Goal: Navigation & Orientation: Find specific page/section

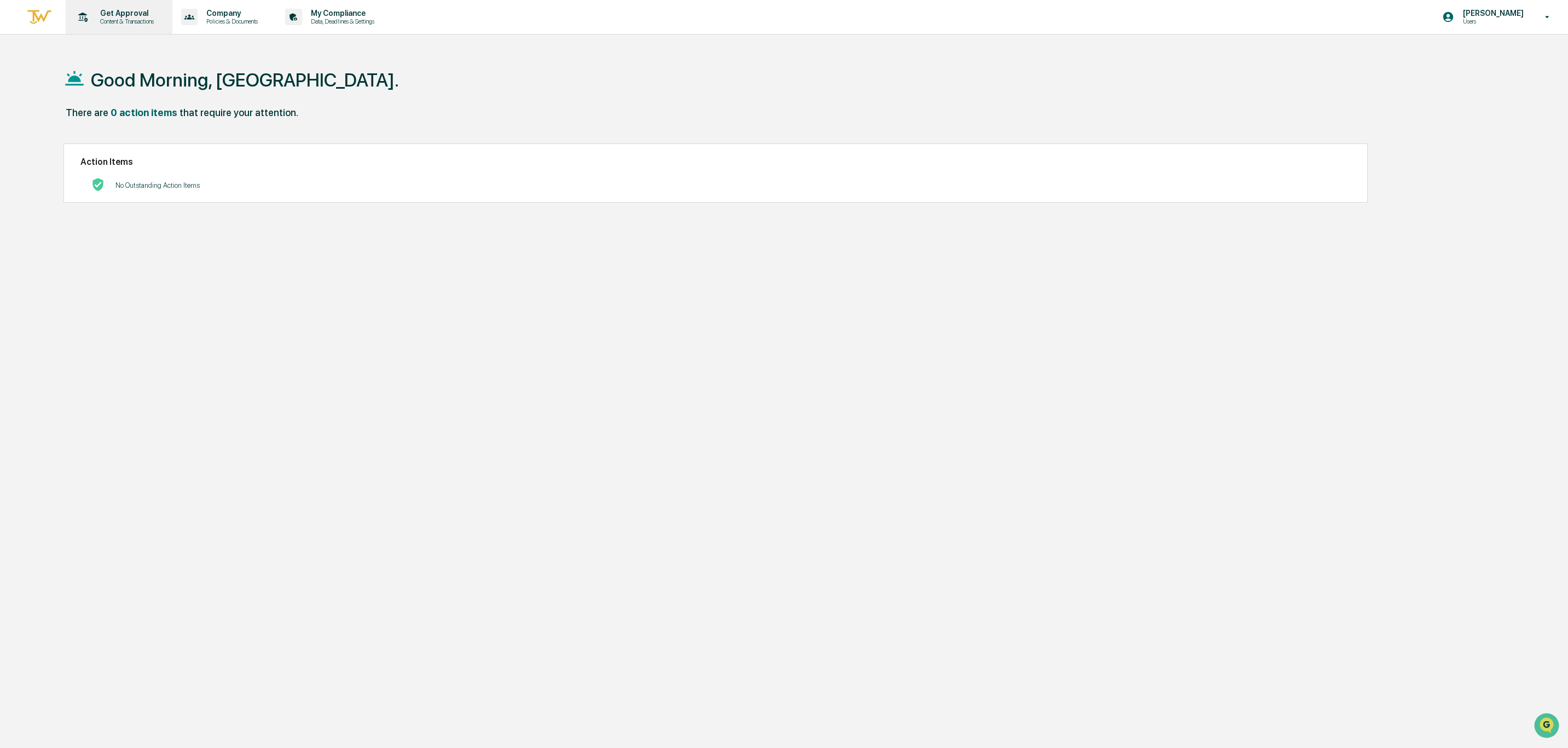
click at [111, 13] on p "Get Approval" at bounding box center [125, 13] width 68 height 9
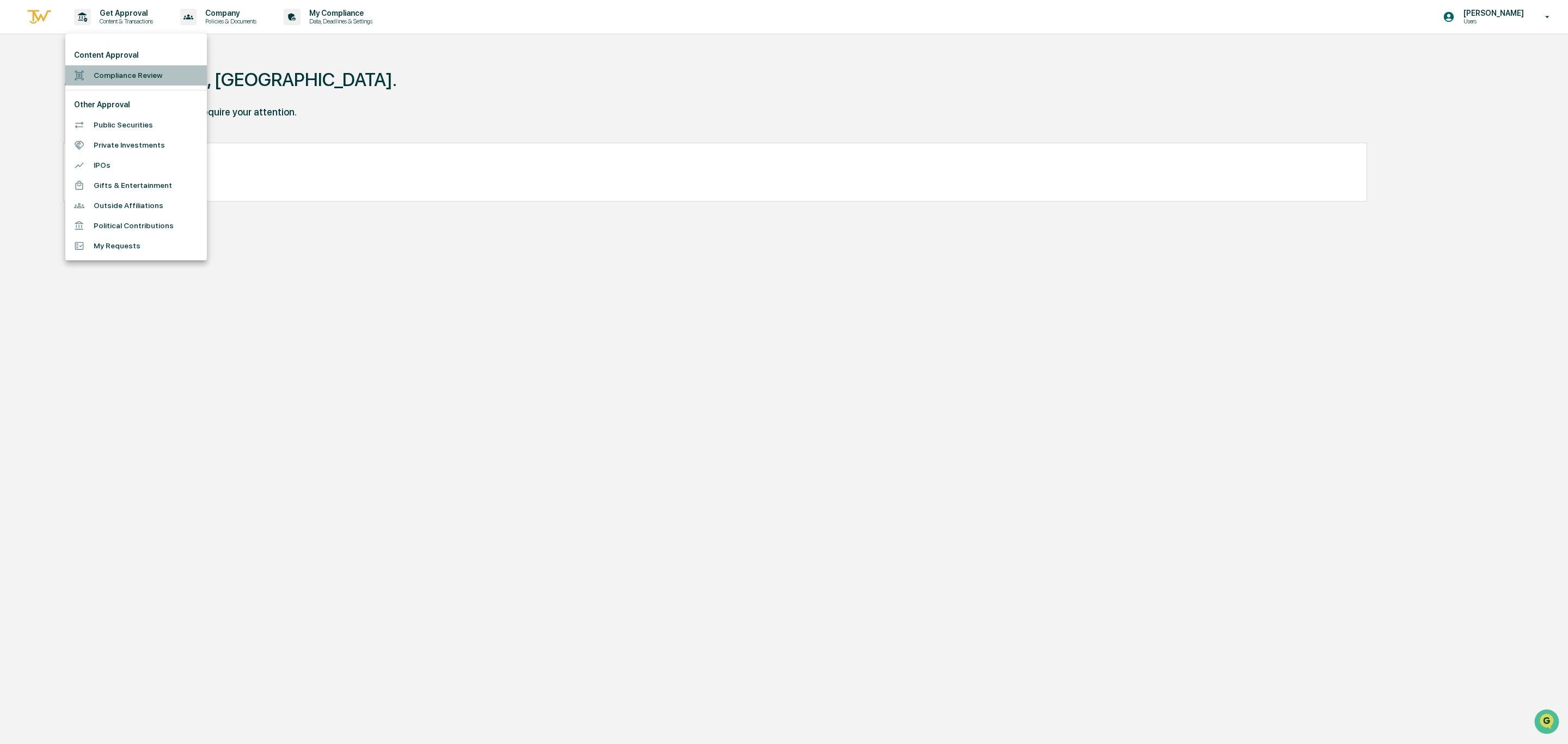
click at [123, 74] on li "Compliance Review" at bounding box center [136, 75] width 142 height 20
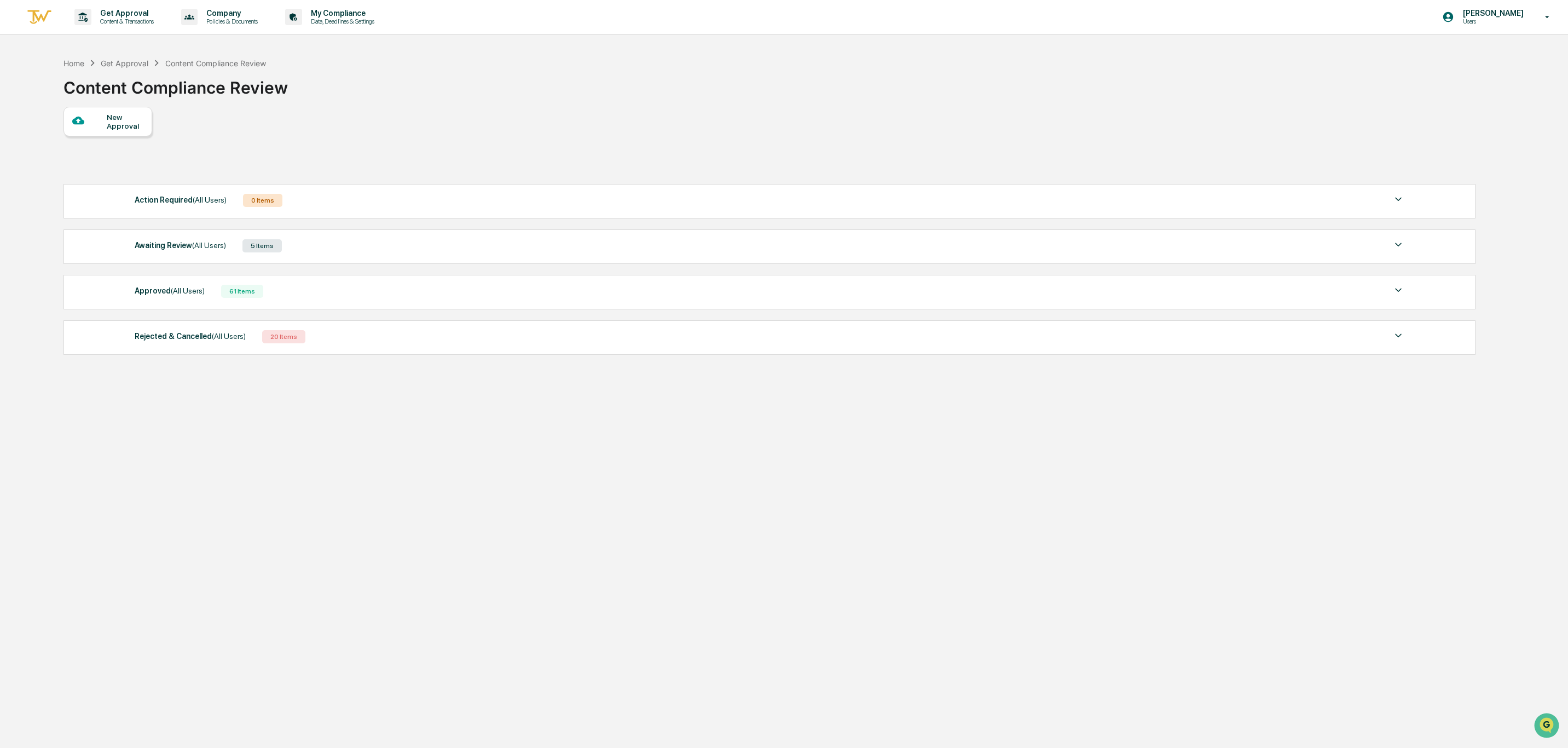
click at [166, 293] on div "Approved (All Users)" at bounding box center [169, 290] width 70 height 14
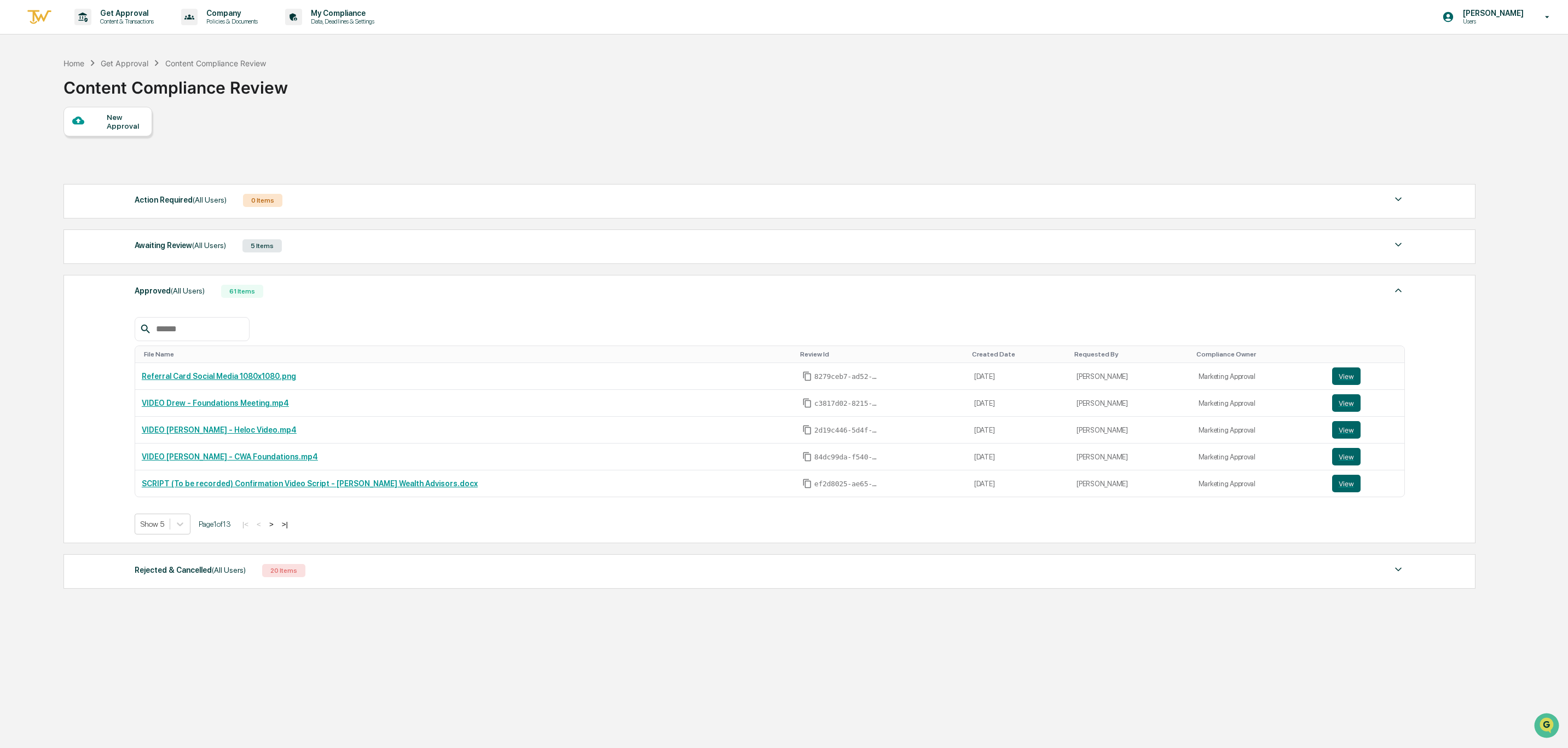
click at [185, 329] on input "text" at bounding box center [198, 329] width 93 height 14
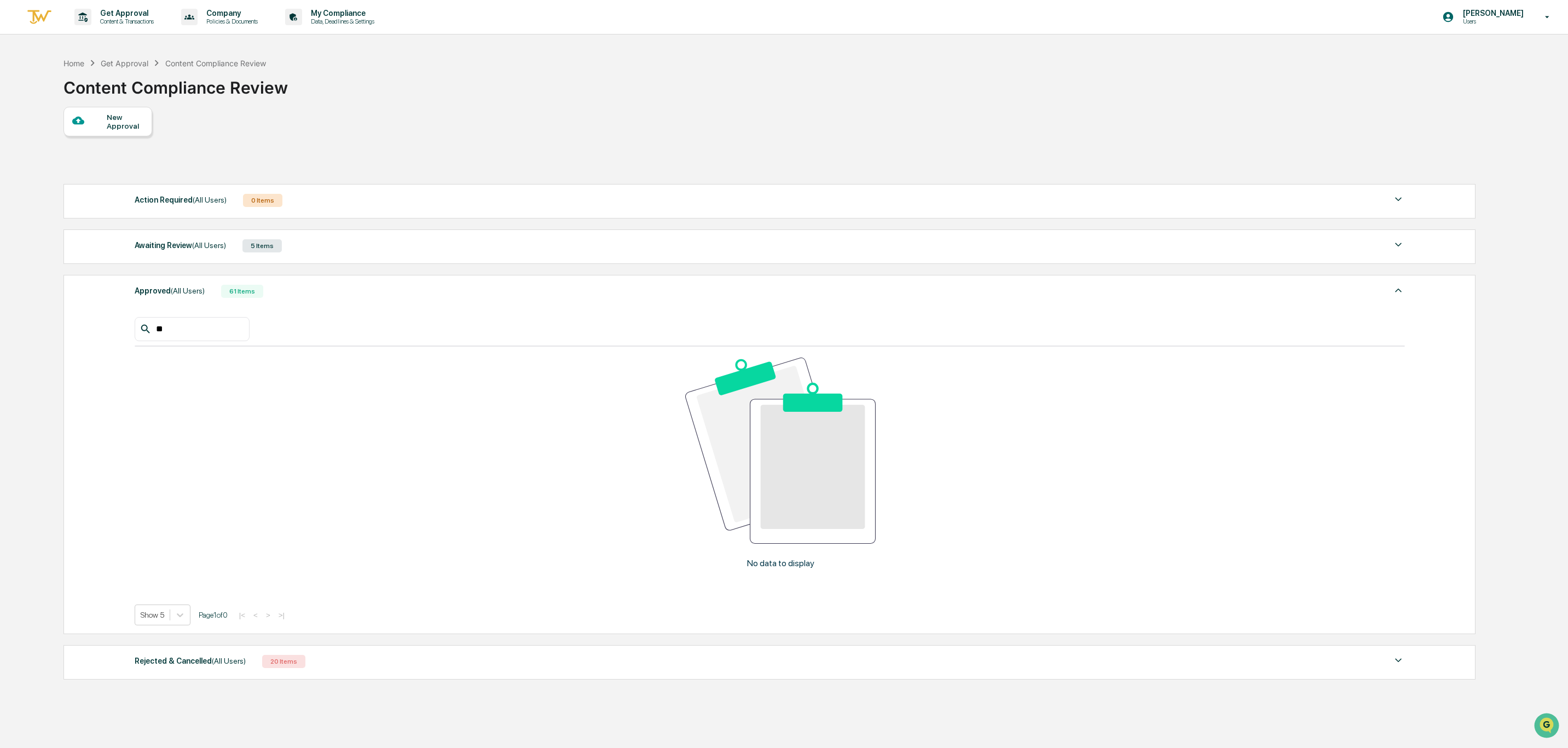
type input "*"
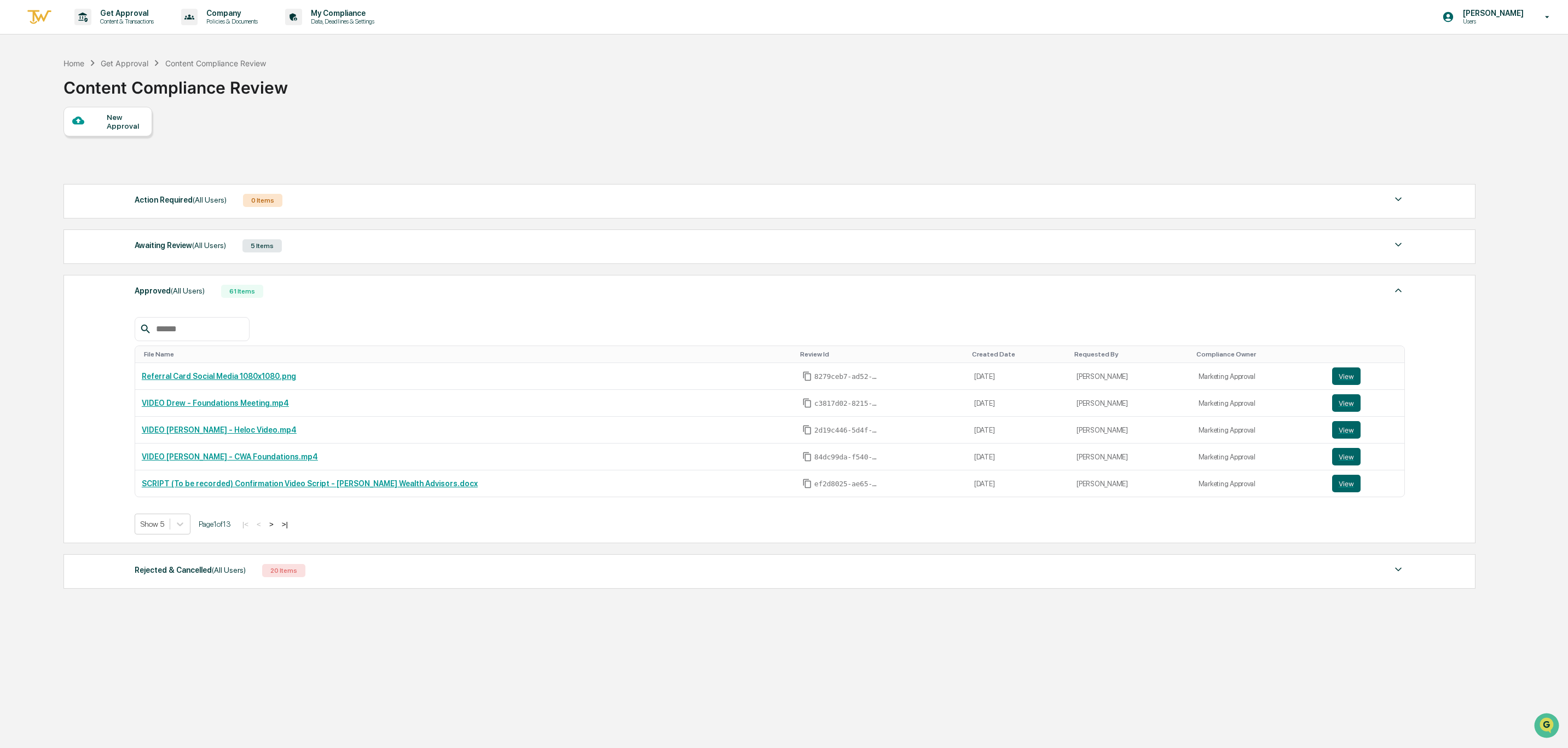
click at [276, 529] on button ">" at bounding box center [272, 524] width 11 height 9
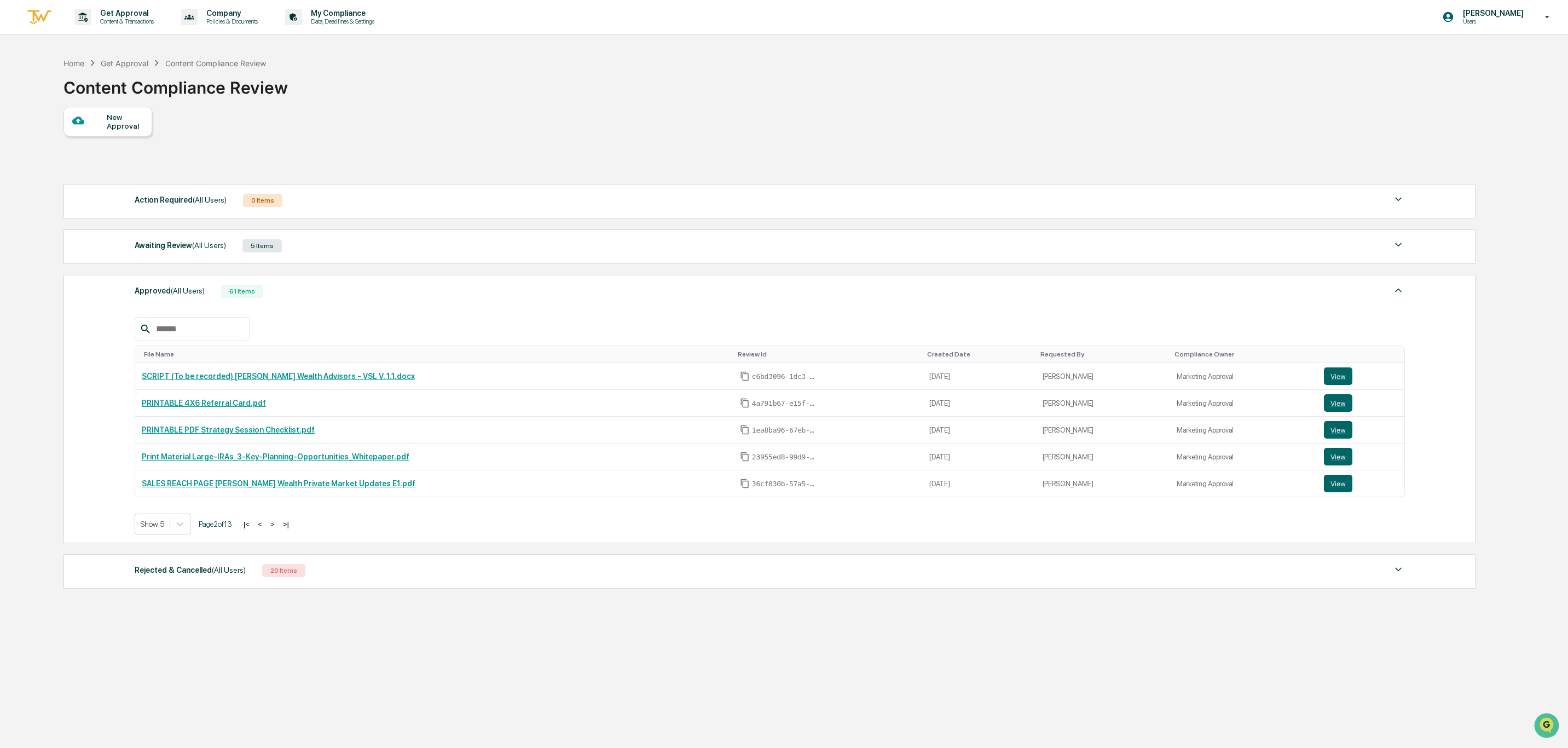
click at [276, 529] on button ">" at bounding box center [272, 524] width 11 height 9
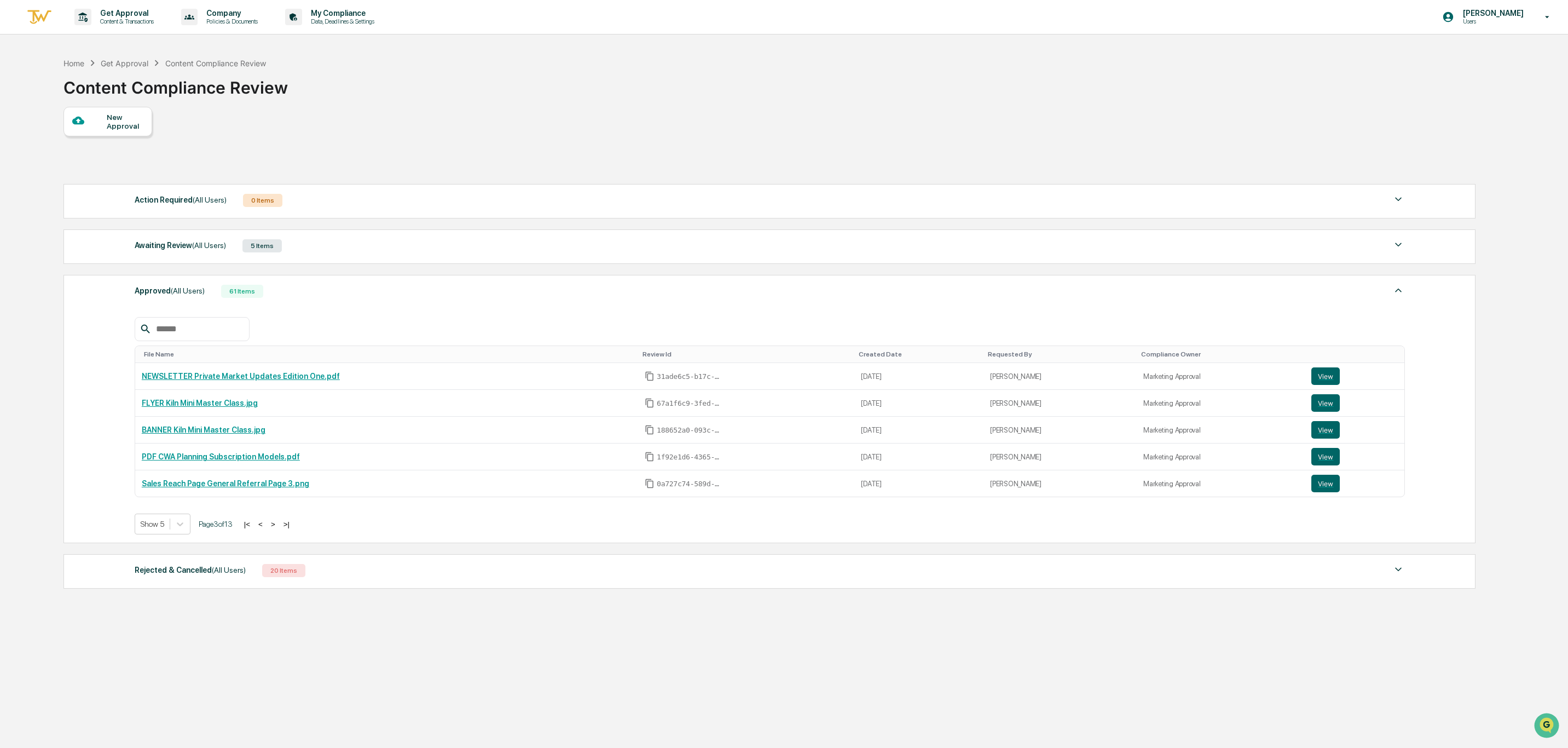
click at [276, 529] on button ">" at bounding box center [273, 524] width 11 height 9
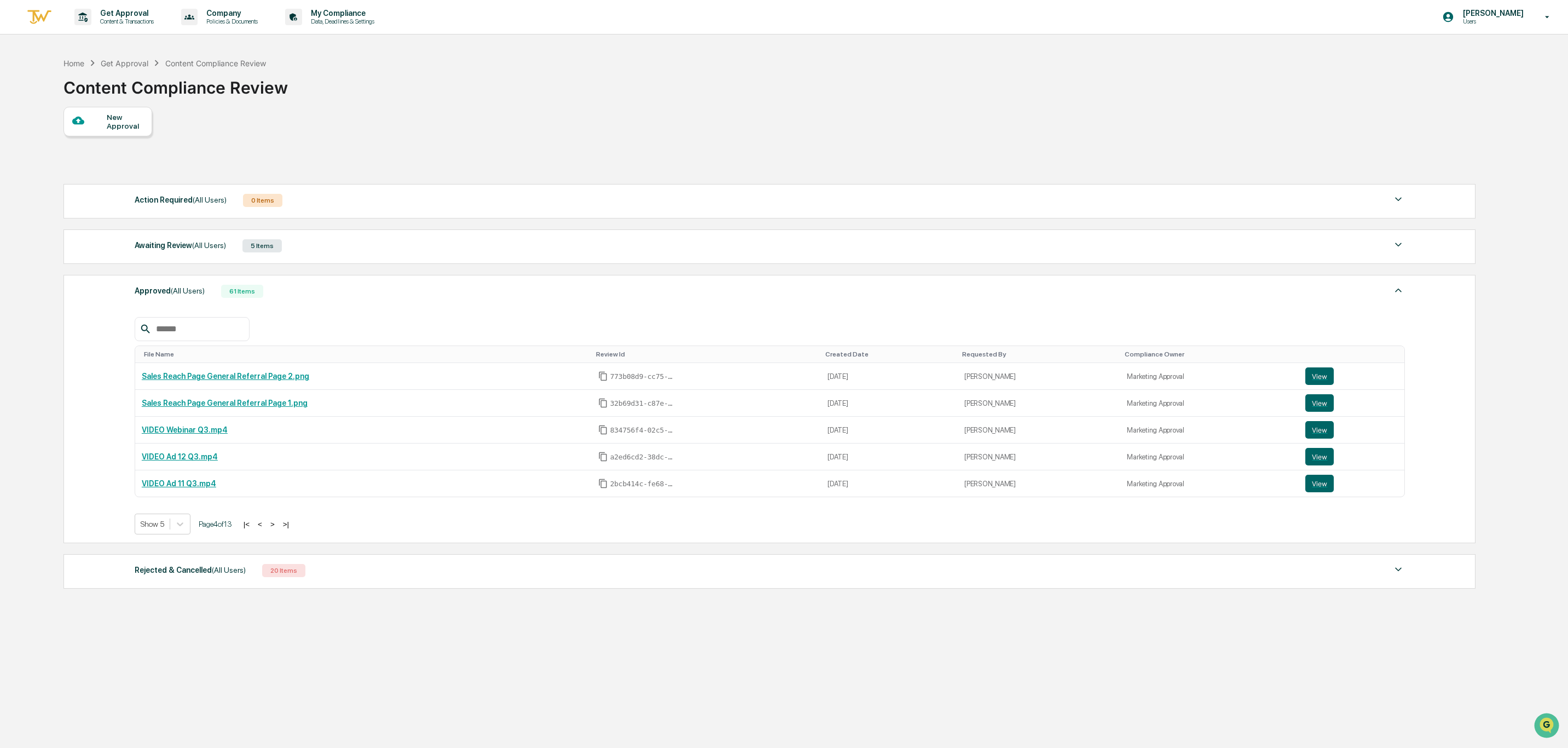
click at [276, 529] on button ">" at bounding box center [272, 524] width 11 height 9
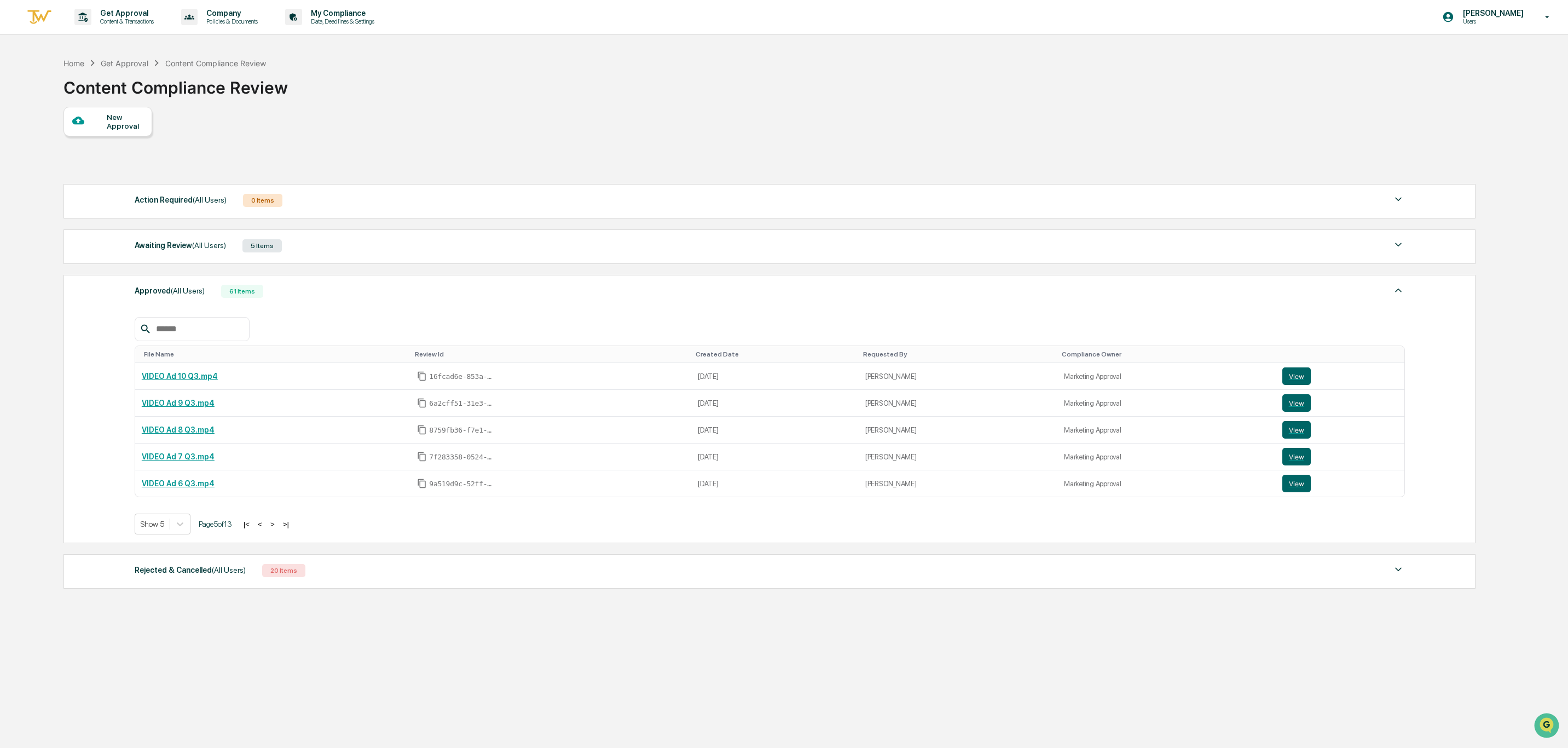
click at [276, 529] on button ">" at bounding box center [272, 524] width 11 height 9
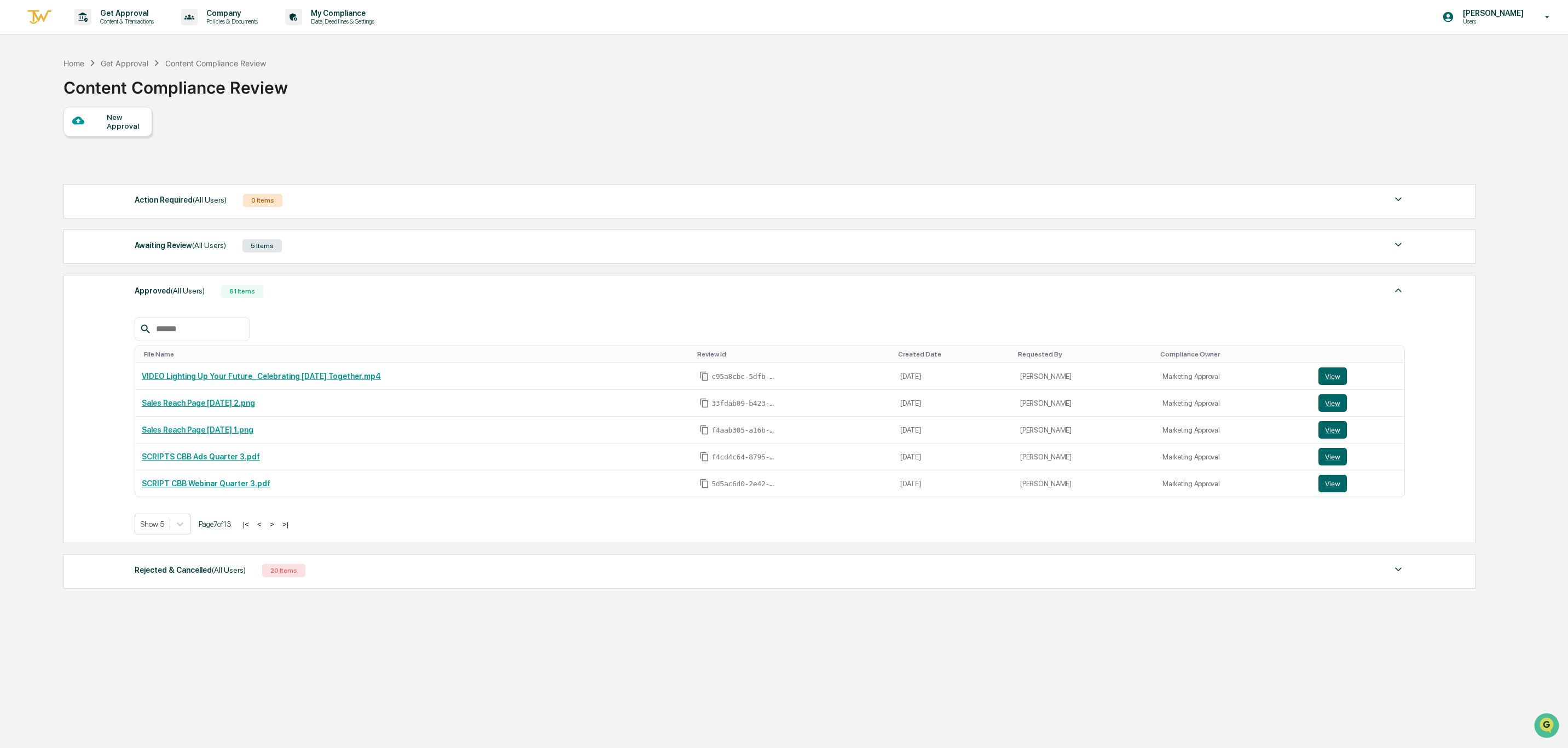
click at [276, 529] on button ">" at bounding box center [272, 524] width 11 height 9
click at [276, 529] on button ">" at bounding box center [273, 524] width 11 height 9
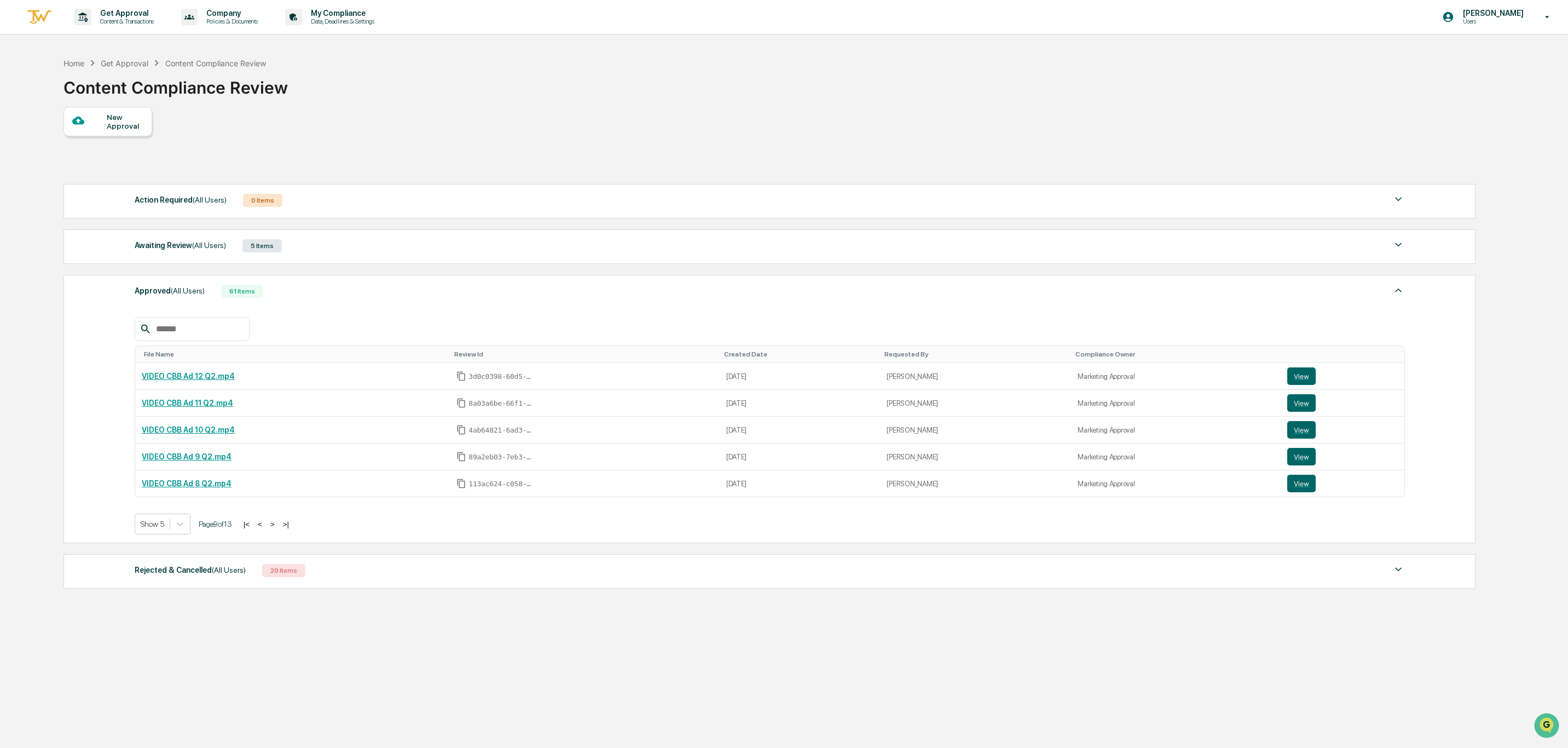
click at [276, 529] on button ">" at bounding box center [272, 524] width 11 height 9
click at [276, 529] on div "|< < > >|" at bounding box center [270, 524] width 52 height 9
click at [278, 529] on button ">" at bounding box center [277, 524] width 11 height 9
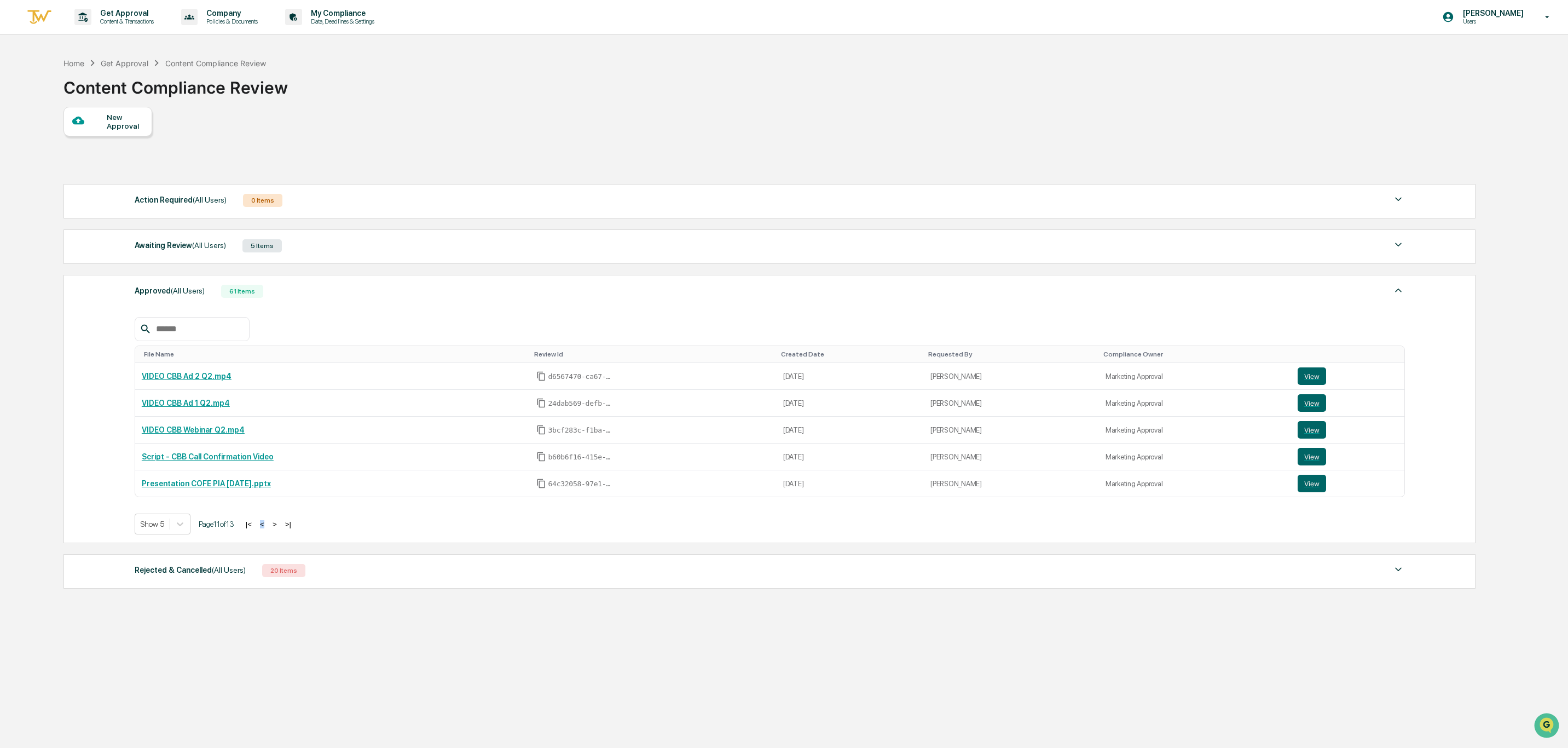
click at [278, 529] on button ">" at bounding box center [275, 524] width 11 height 9
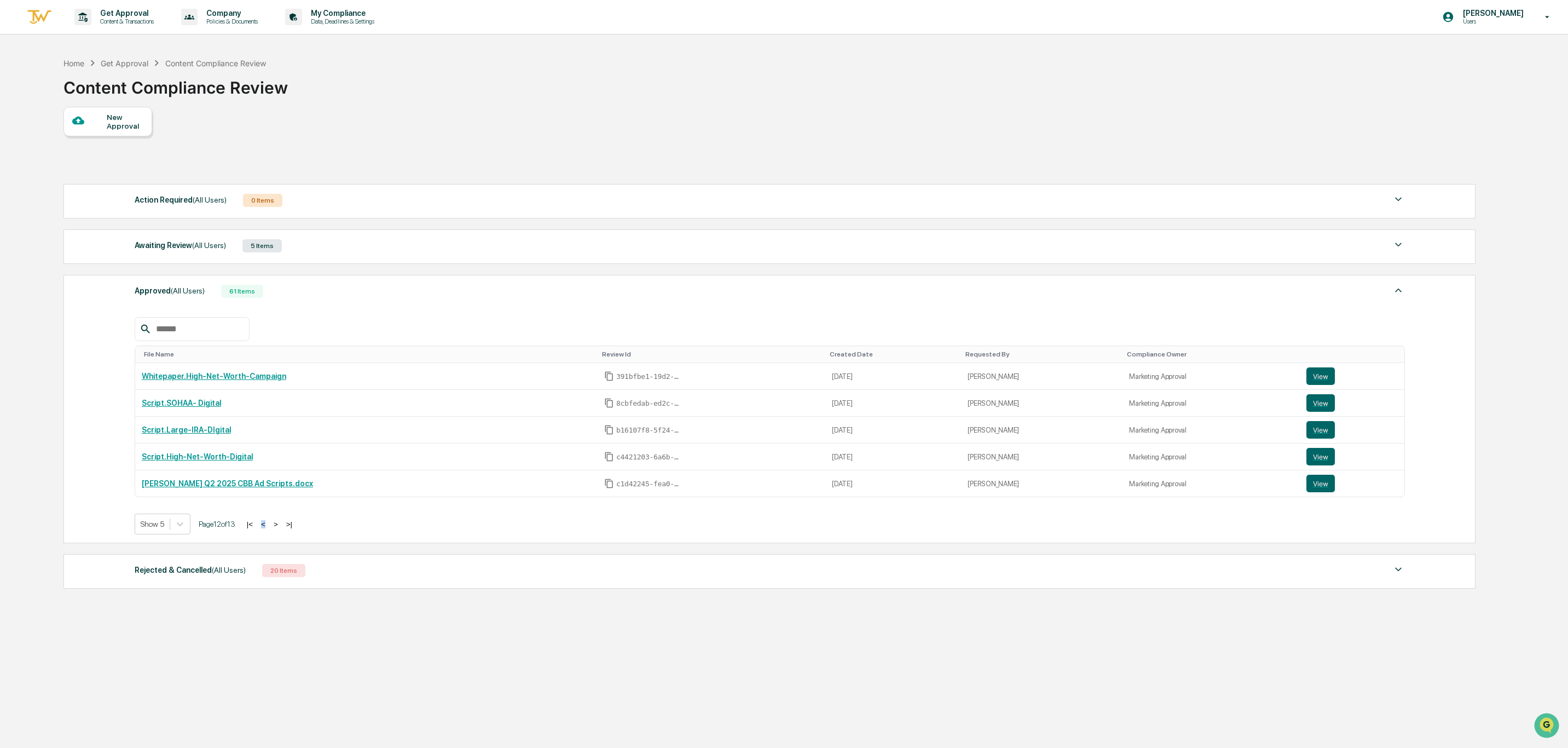
click at [278, 529] on button ">" at bounding box center [276, 524] width 11 height 9
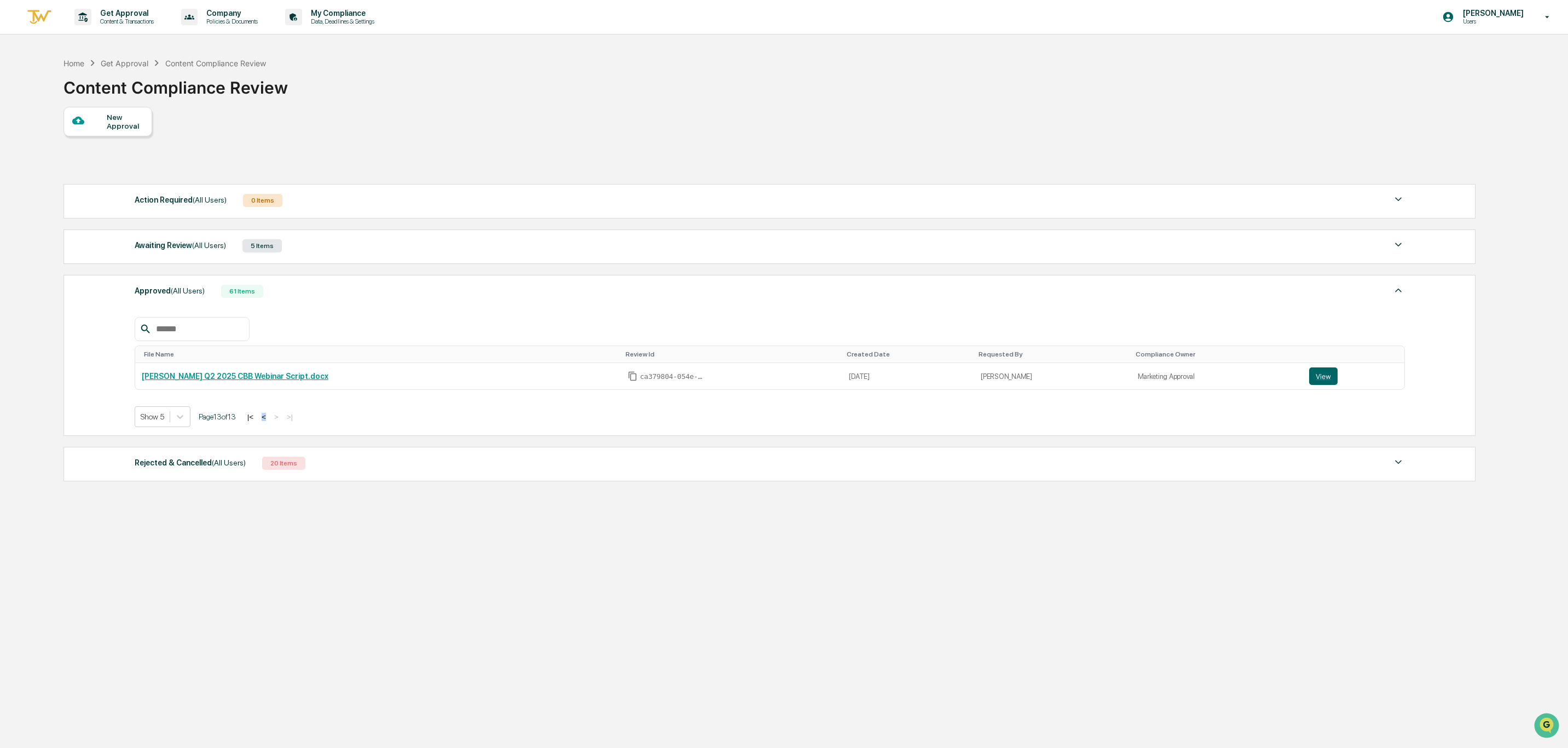
click at [269, 422] on button "<" at bounding box center [264, 417] width 11 height 9
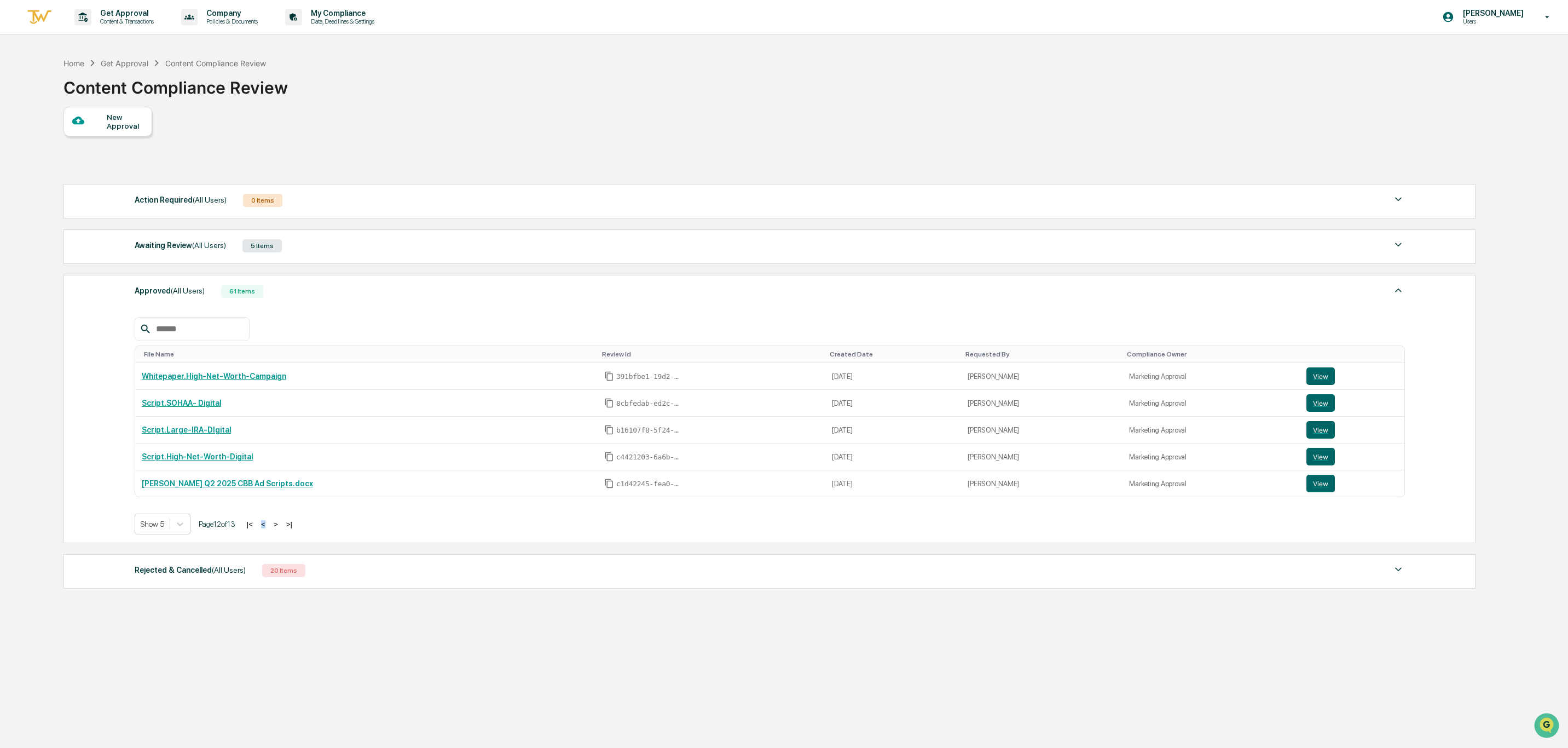
click at [269, 529] on button "<" at bounding box center [263, 524] width 11 height 9
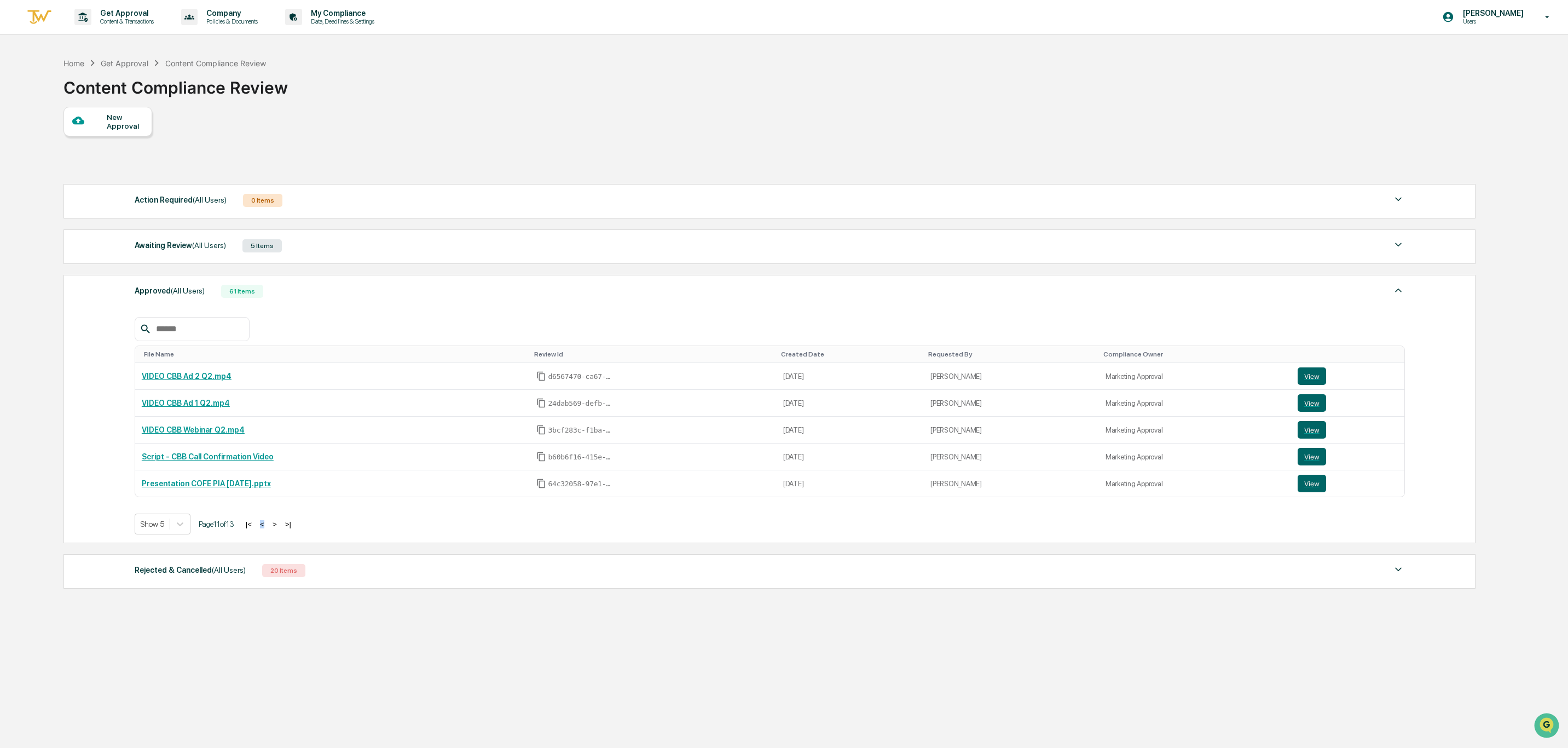
click at [267, 529] on button "<" at bounding box center [262, 524] width 11 height 9
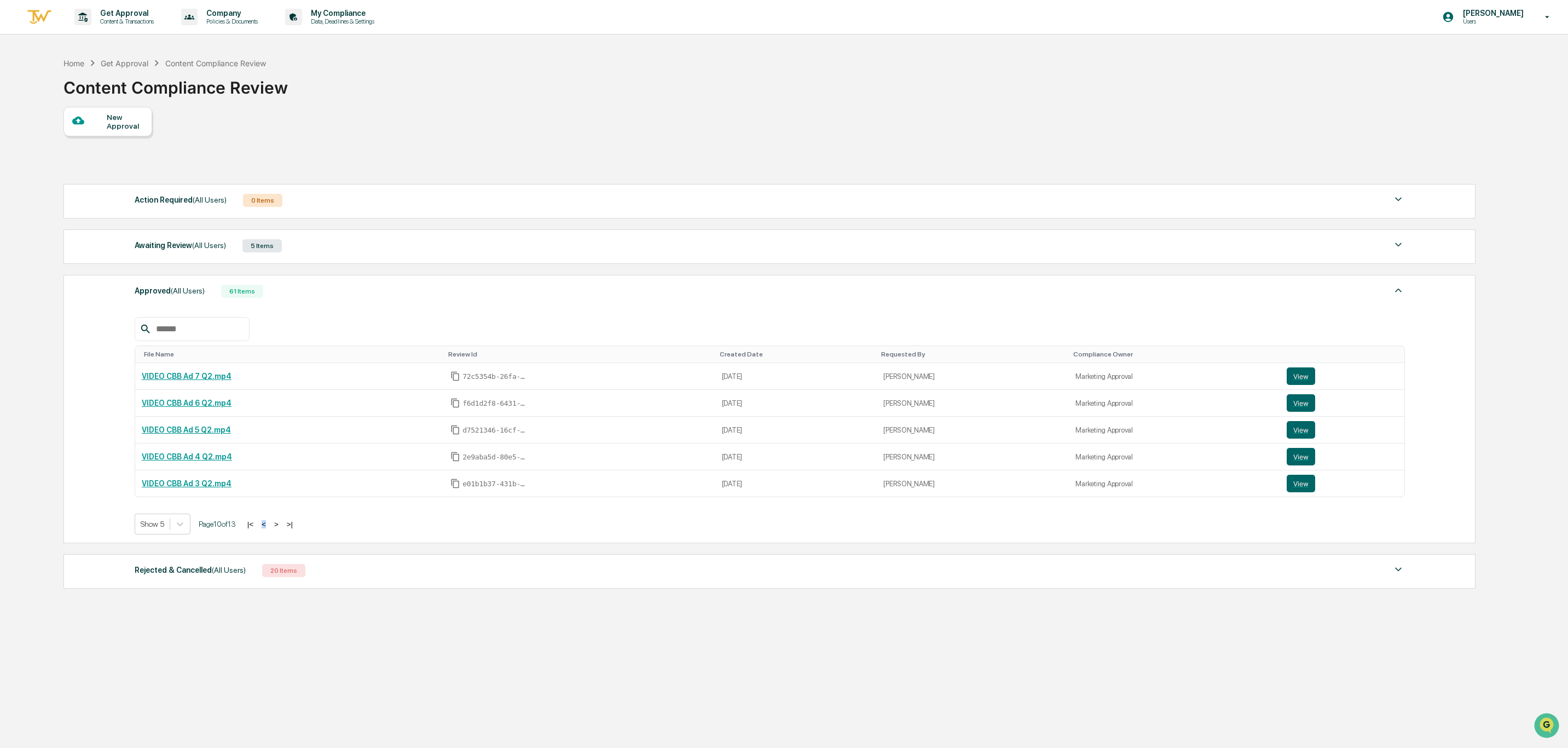
click at [269, 529] on button "<" at bounding box center [264, 524] width 11 height 9
click at [266, 529] on button "<" at bounding box center [260, 524] width 11 height 9
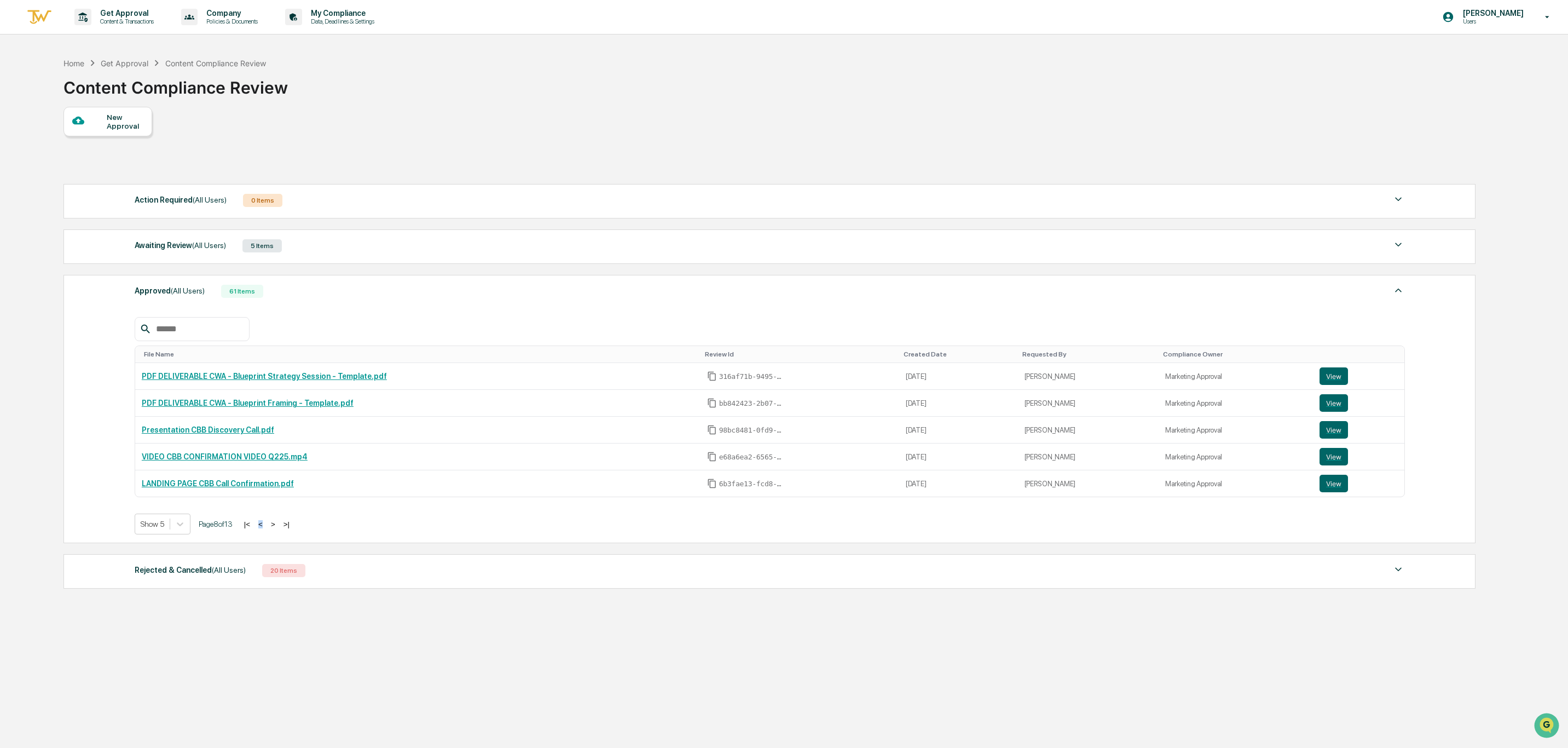
click at [266, 529] on button "<" at bounding box center [261, 524] width 11 height 9
click at [265, 529] on button "<" at bounding box center [259, 524] width 11 height 9
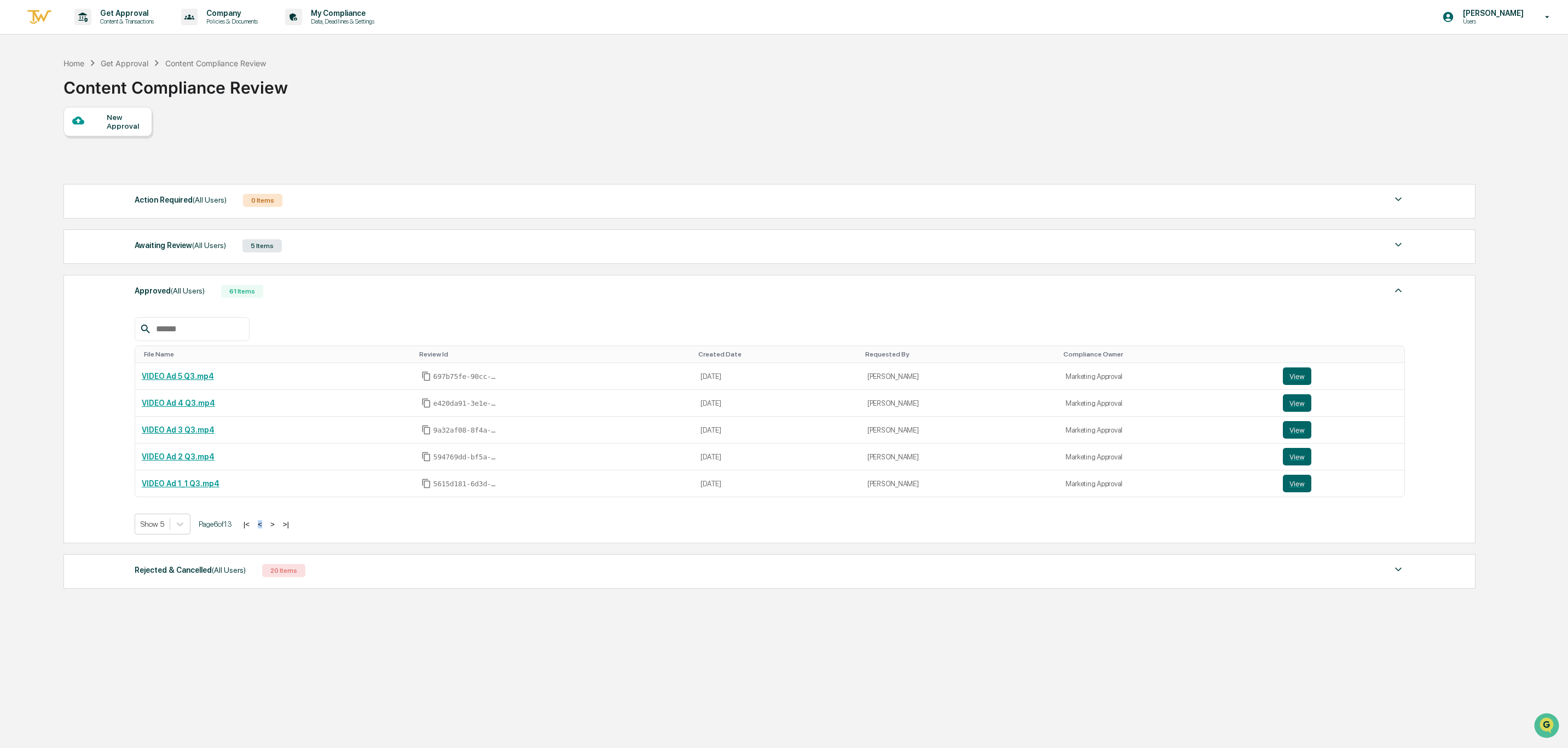
click at [266, 529] on button "<" at bounding box center [260, 524] width 11 height 9
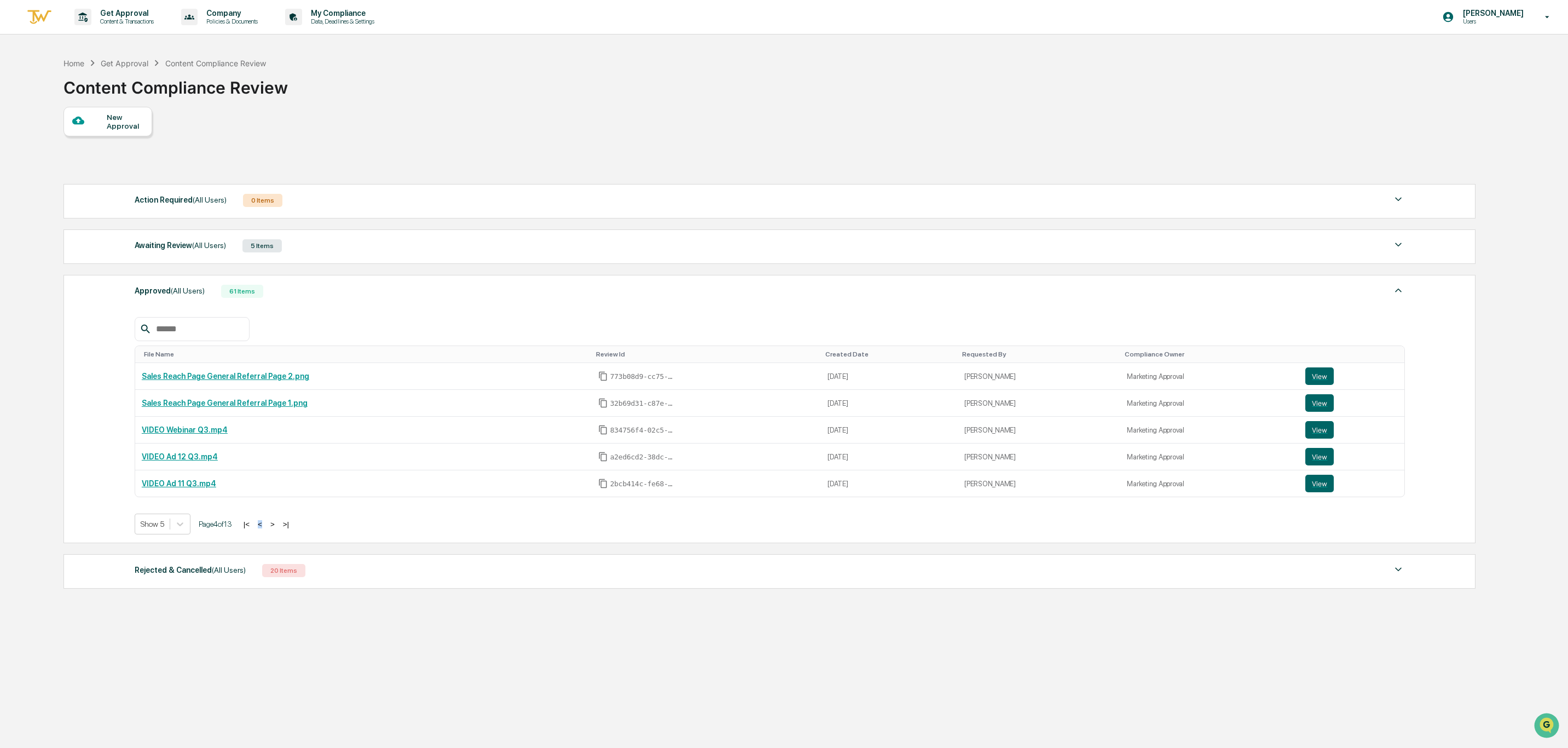
click at [266, 529] on button "<" at bounding box center [260, 524] width 11 height 9
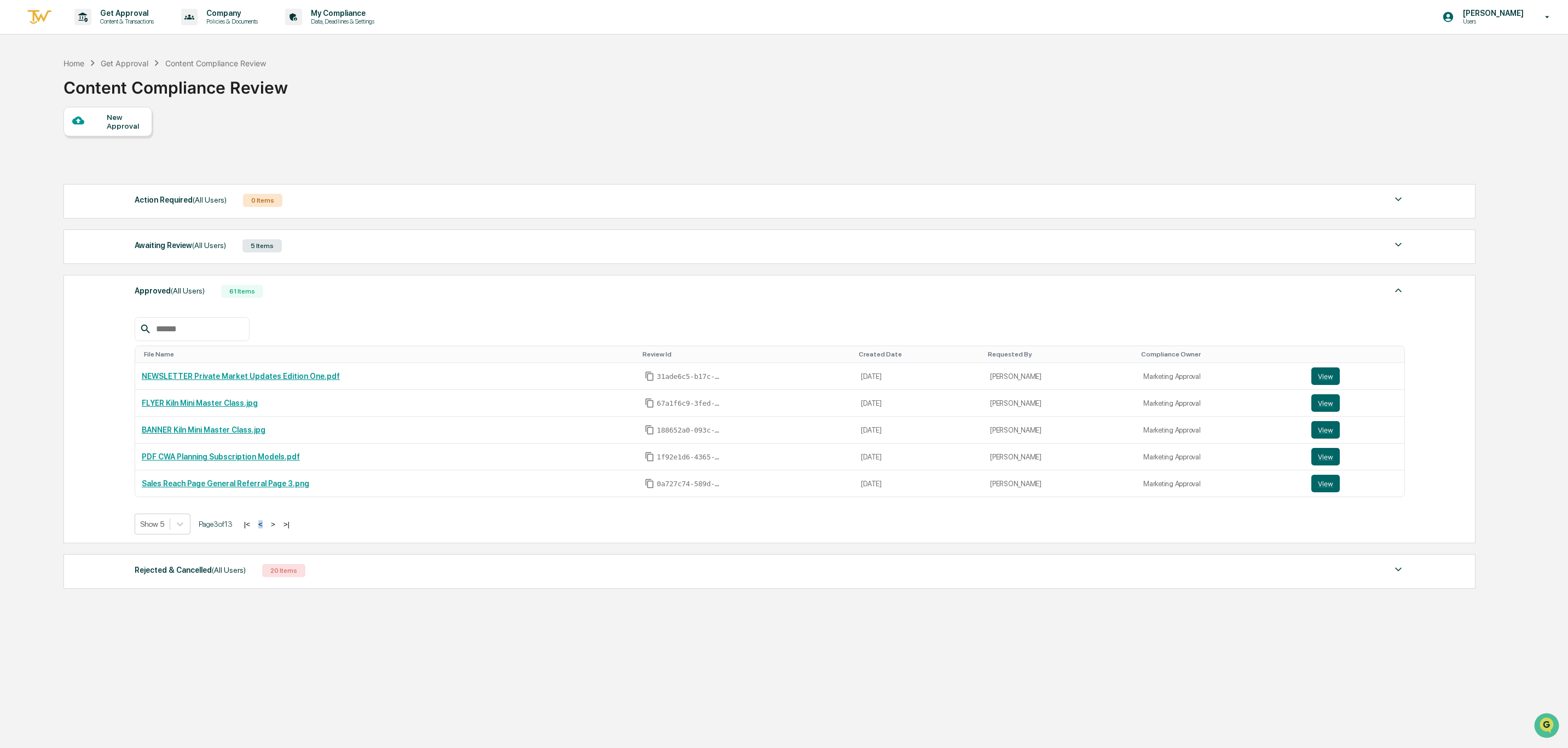
click at [266, 529] on button "<" at bounding box center [261, 524] width 11 height 9
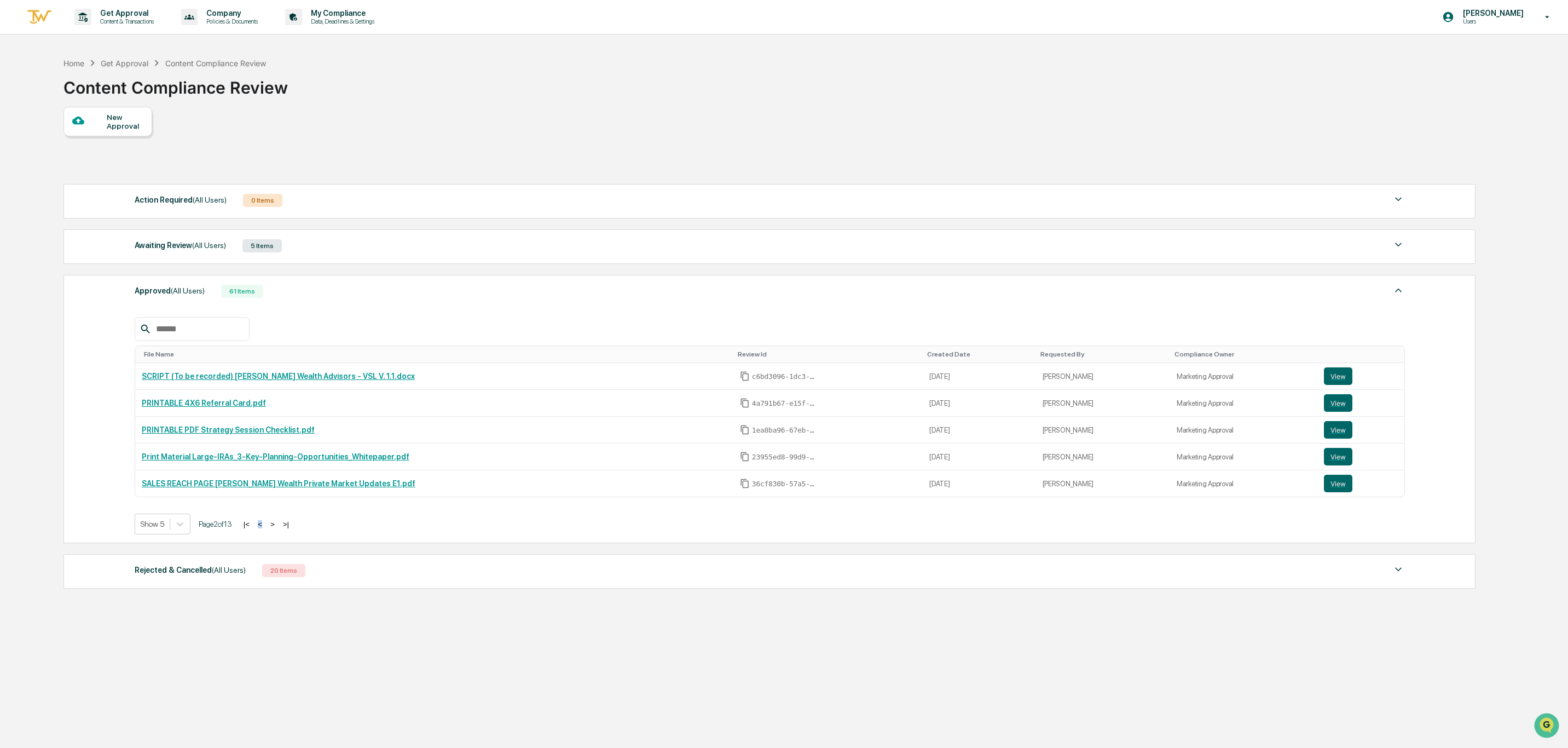
click at [266, 529] on button "<" at bounding box center [260, 524] width 11 height 9
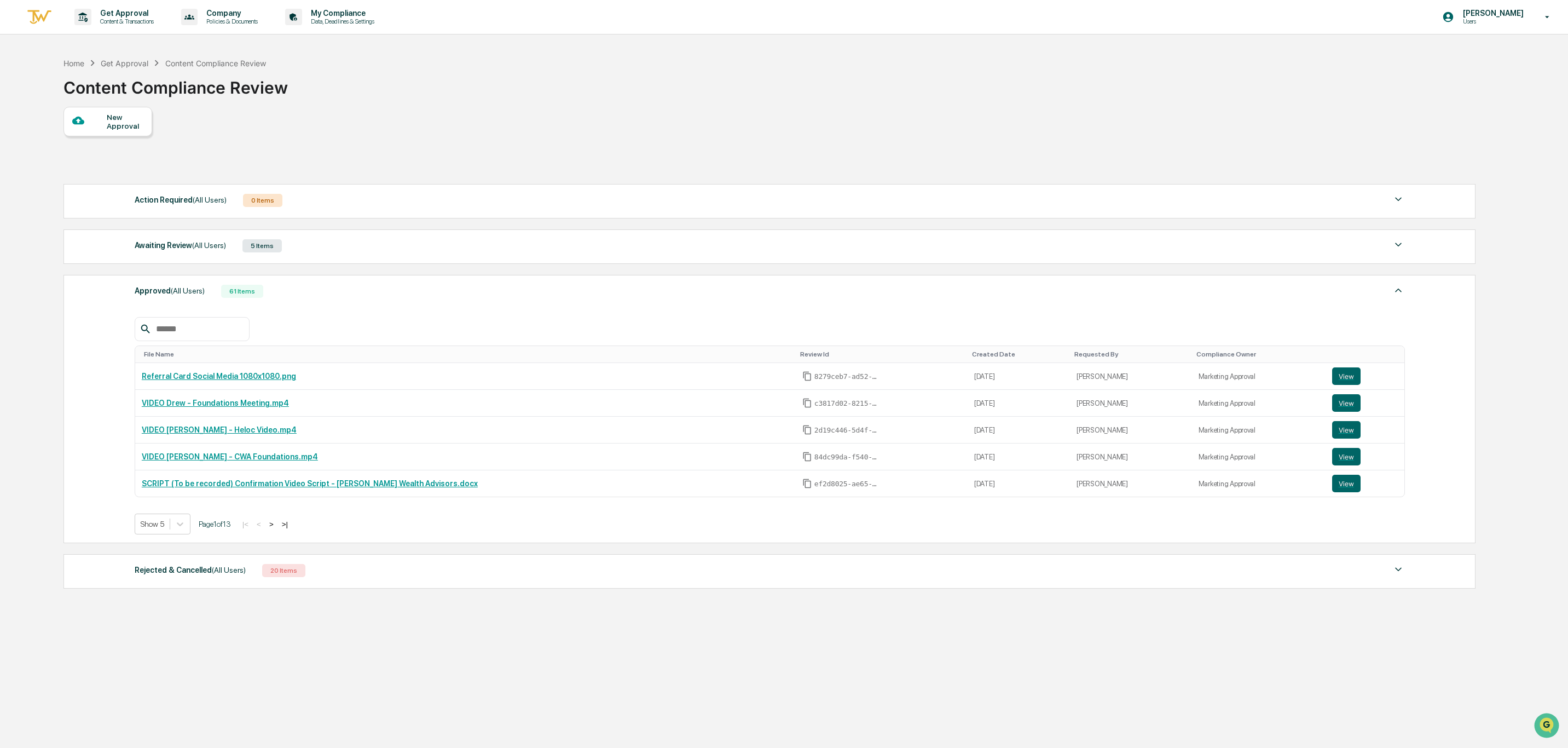
click at [271, 529] on div "|< < > >|" at bounding box center [265, 524] width 52 height 9
click at [179, 527] on icon at bounding box center [180, 524] width 11 height 11
click at [148, 628] on div "Show 100" at bounding box center [163, 627] width 56 height 18
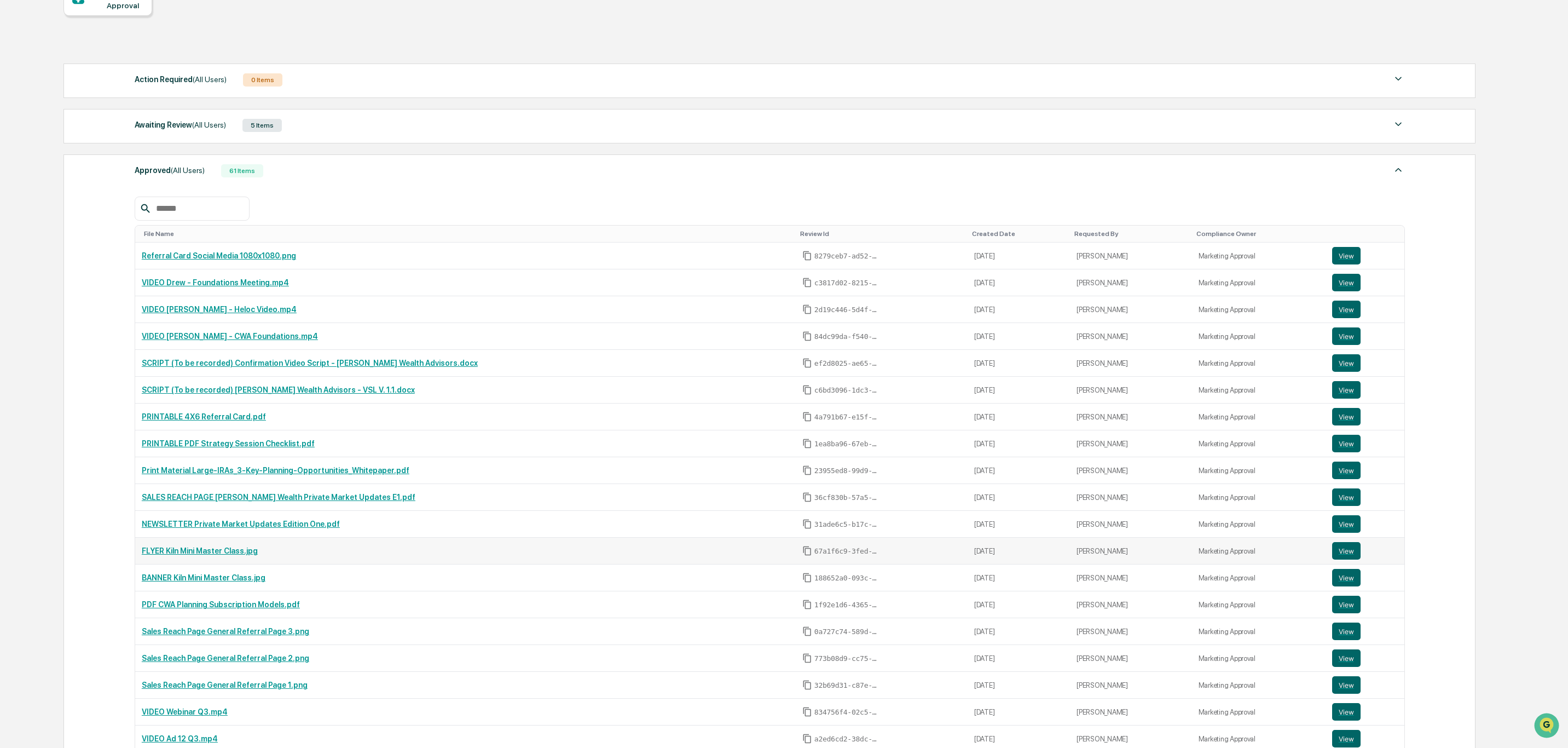
scroll to position [35, 0]
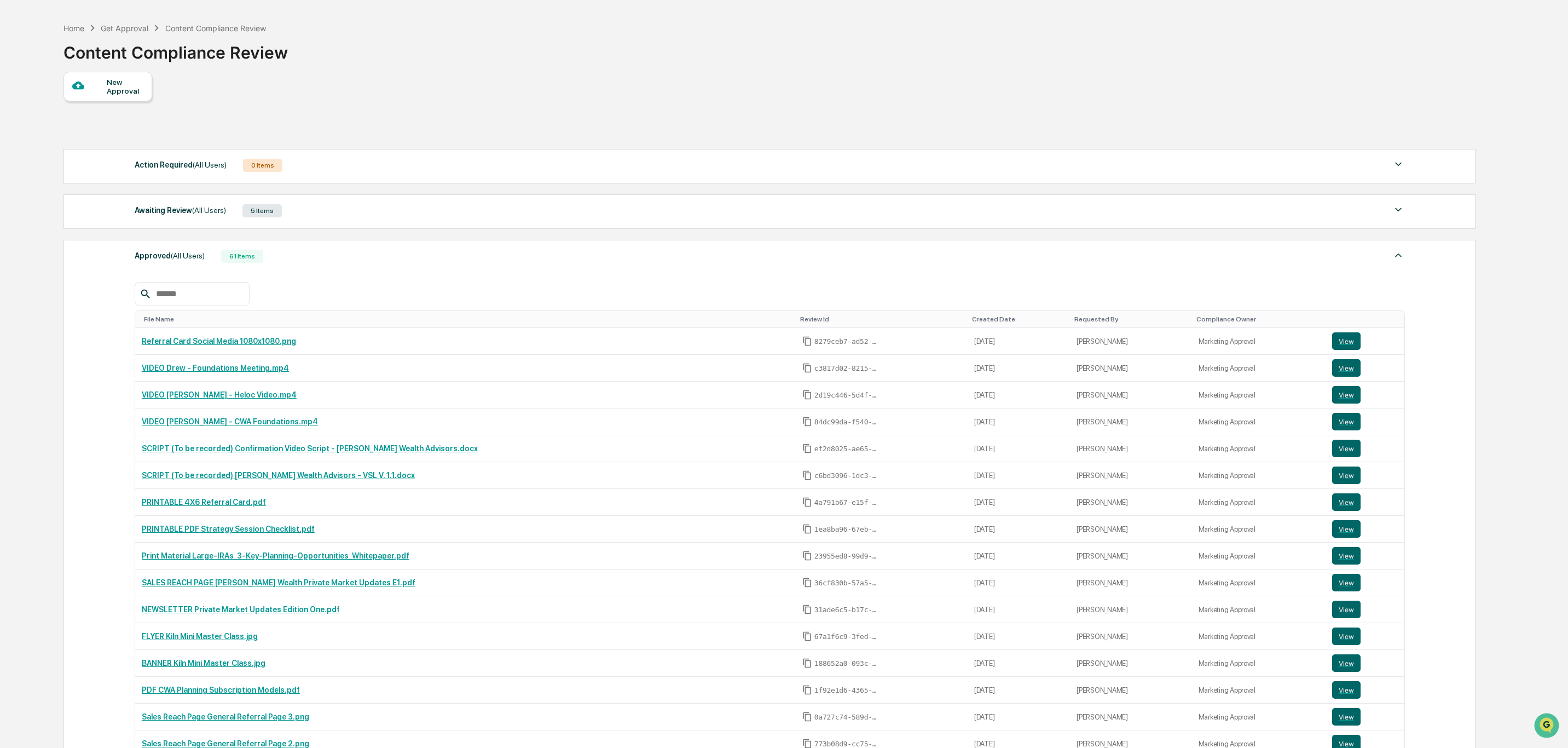
click at [1395, 255] on img at bounding box center [1398, 255] width 13 height 13
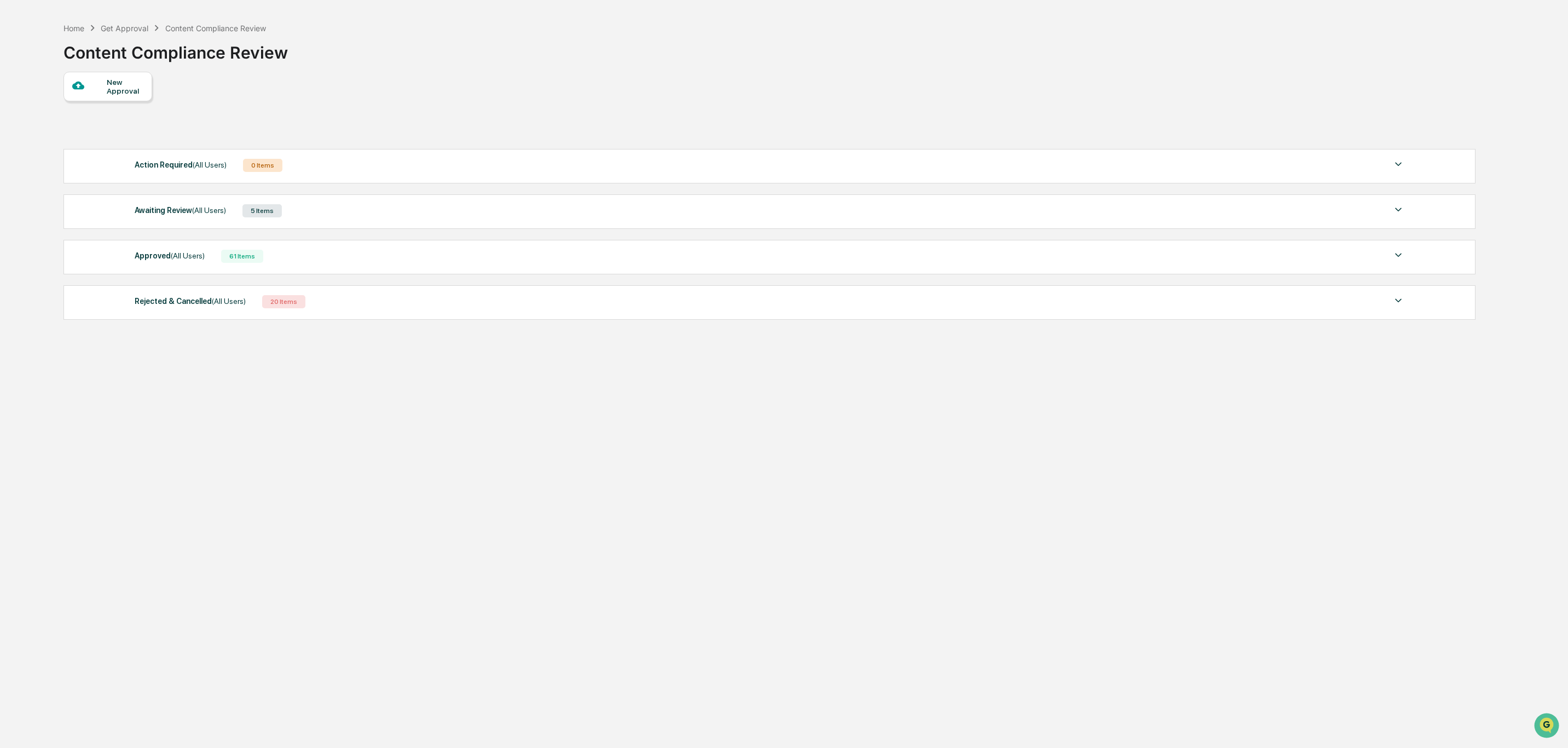
click at [109, 29] on div "Get Approval" at bounding box center [125, 28] width 48 height 9
click at [132, 28] on div "Get Approval" at bounding box center [125, 28] width 48 height 9
drag, startPoint x: 207, startPoint y: 29, endPoint x: 143, endPoint y: 34, distance: 64.2
click at [202, 32] on div "Content Compliance Review" at bounding box center [215, 28] width 101 height 9
click at [143, 23] on div "Get Approval" at bounding box center [125, 28] width 48 height 9
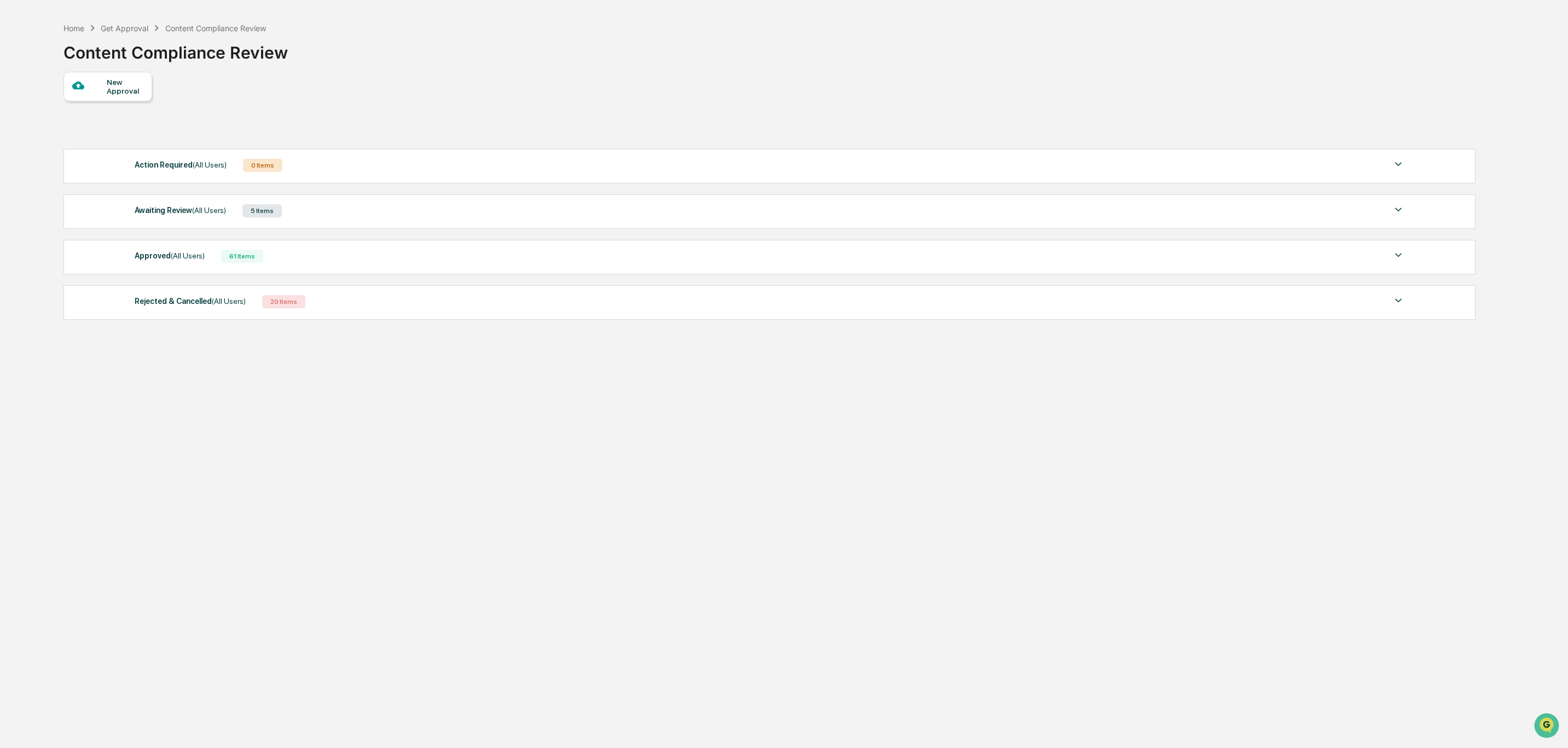
click at [122, 29] on div "Get Approval" at bounding box center [125, 28] width 48 height 9
click at [79, 28] on div "Home" at bounding box center [74, 28] width 21 height 9
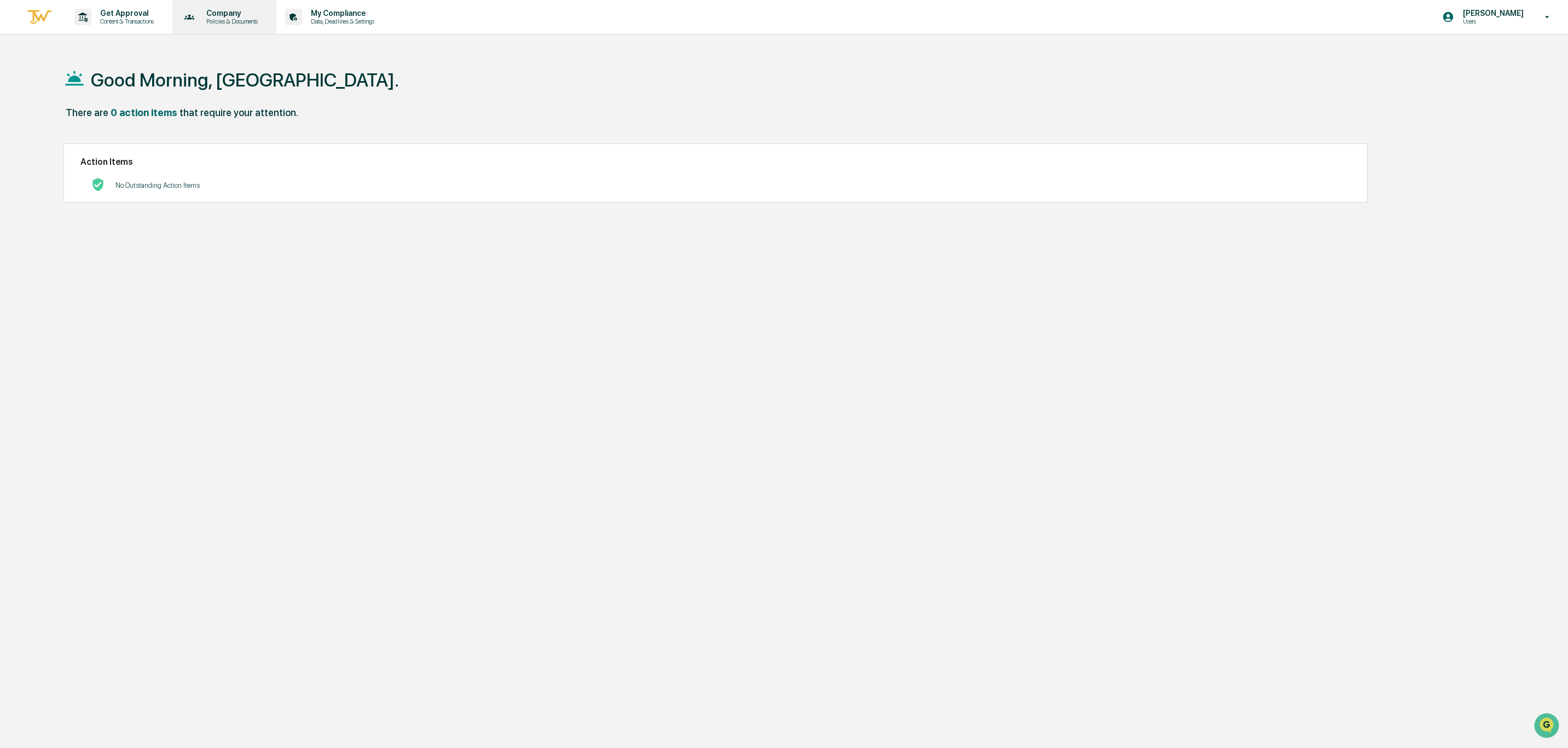
click at [256, 13] on p "Company" at bounding box center [230, 13] width 65 height 9
click at [267, 75] on li "Approved Content Library" at bounding box center [248, 75] width 143 height 20
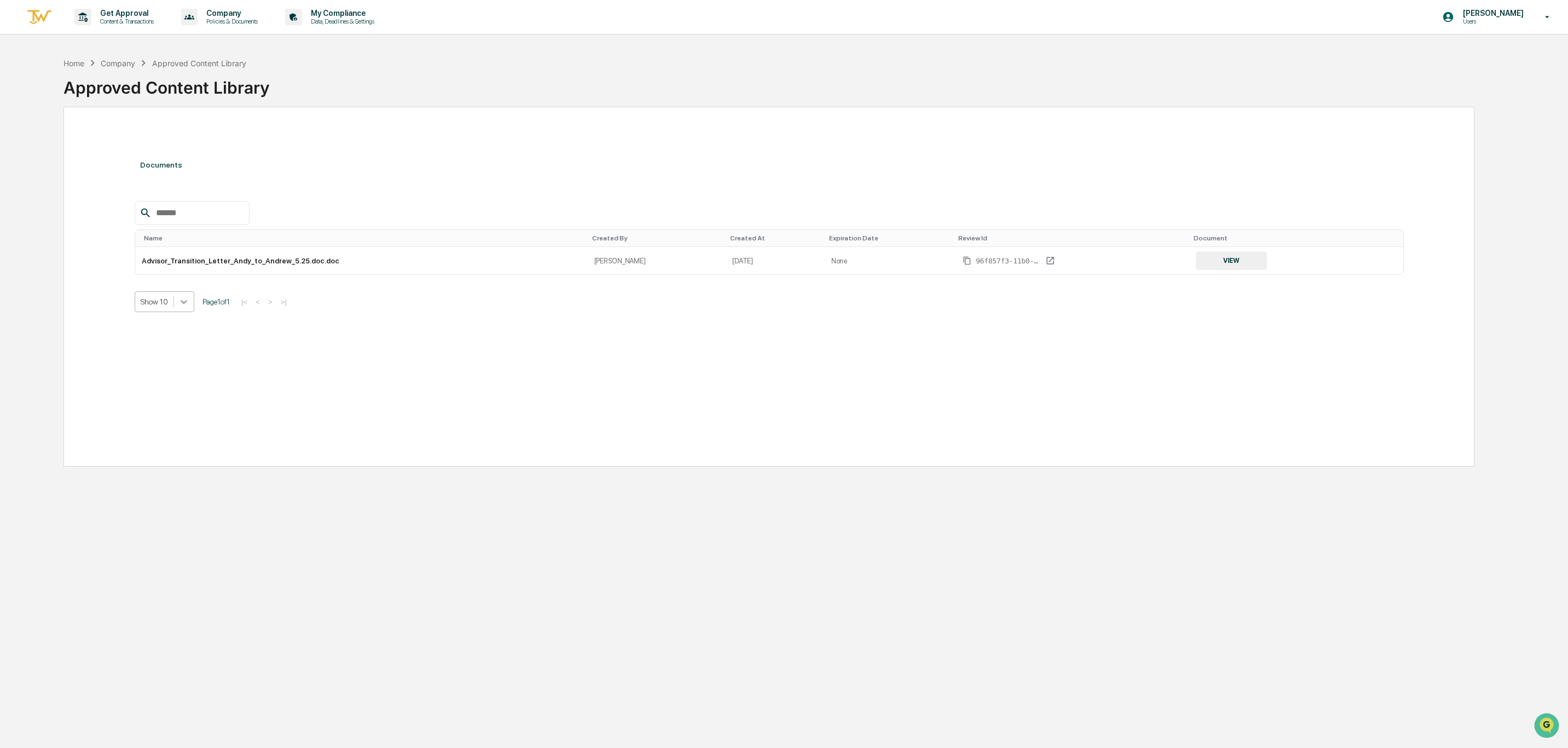
click at [176, 305] on div at bounding box center [184, 302] width 20 height 20
click at [168, 409] on div "Show 100" at bounding box center [165, 402] width 60 height 18
click at [226, 400] on div "Documents Name Created By Created At Expiration Date Review Id Document Advisor…" at bounding box center [769, 286] width 1411 height 360
click at [248, 12] on p "Company" at bounding box center [230, 13] width 65 height 9
click at [357, 15] on div at bounding box center [788, 374] width 1576 height 748
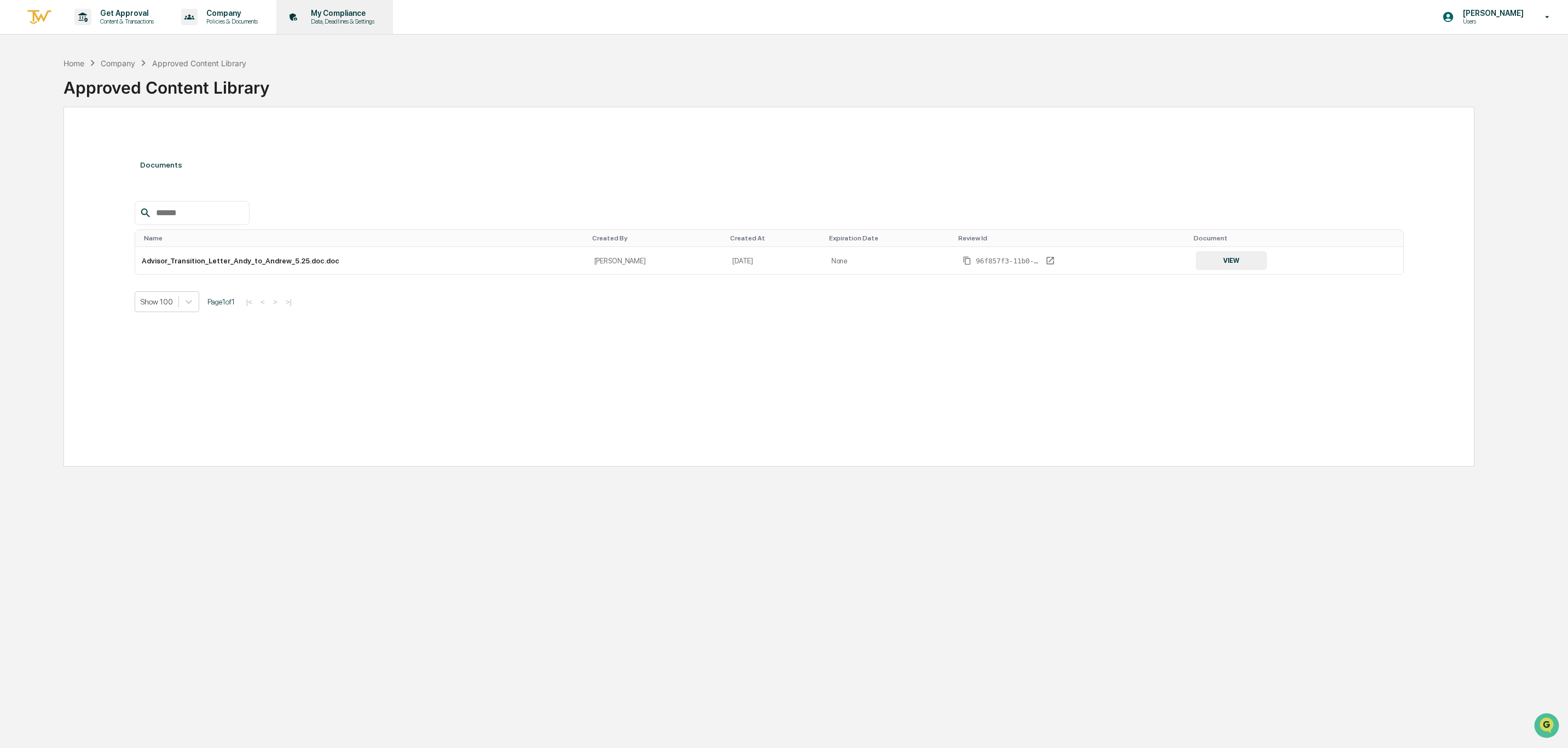
click at [360, 17] on p "My Compliance" at bounding box center [341, 13] width 78 height 9
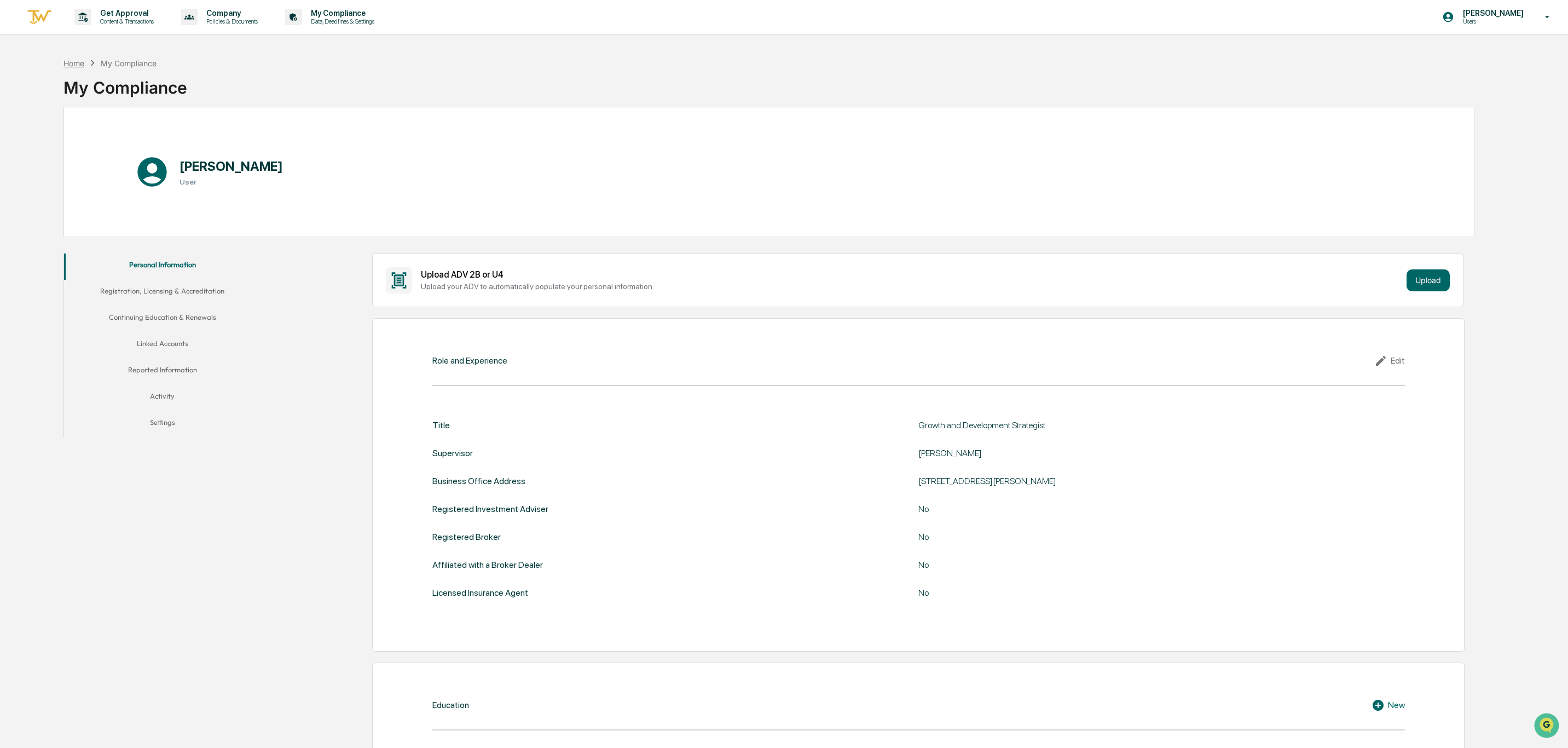
click at [79, 61] on div "Home" at bounding box center [74, 63] width 21 height 9
